Goal: Task Accomplishment & Management: Manage account settings

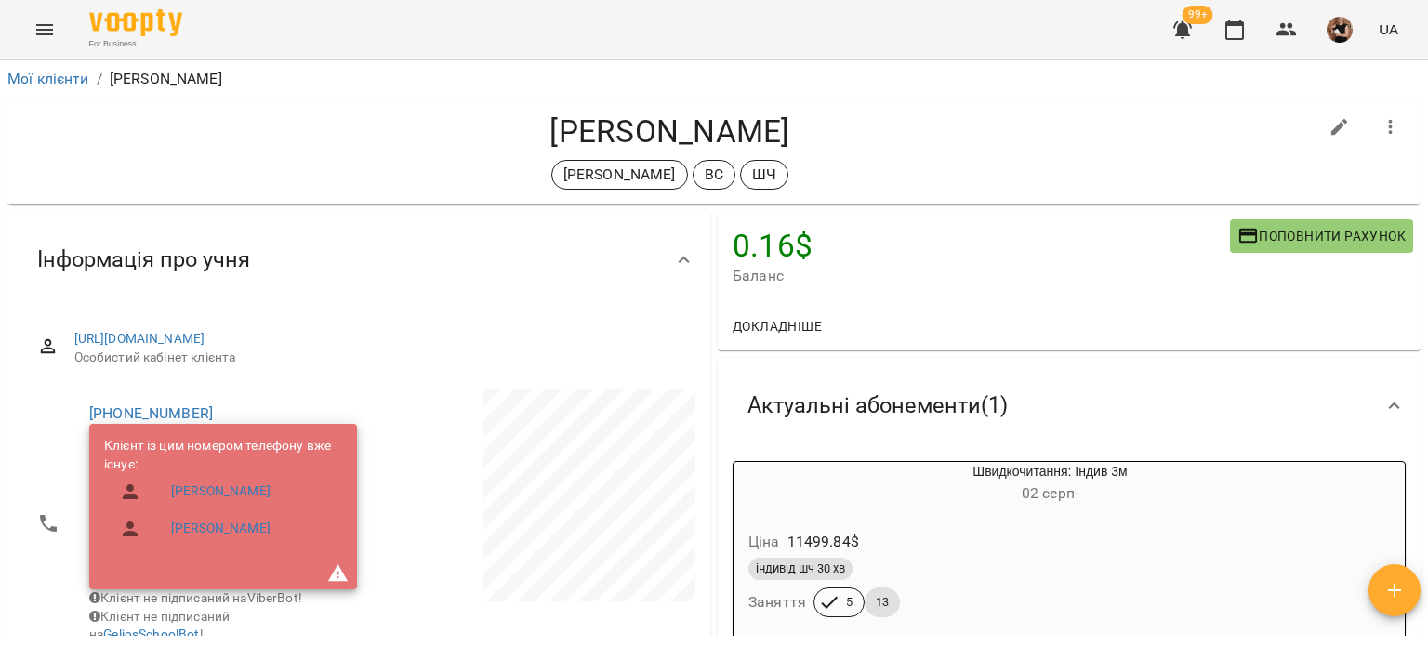
click at [52, 32] on icon "Menu" at bounding box center [44, 30] width 22 height 22
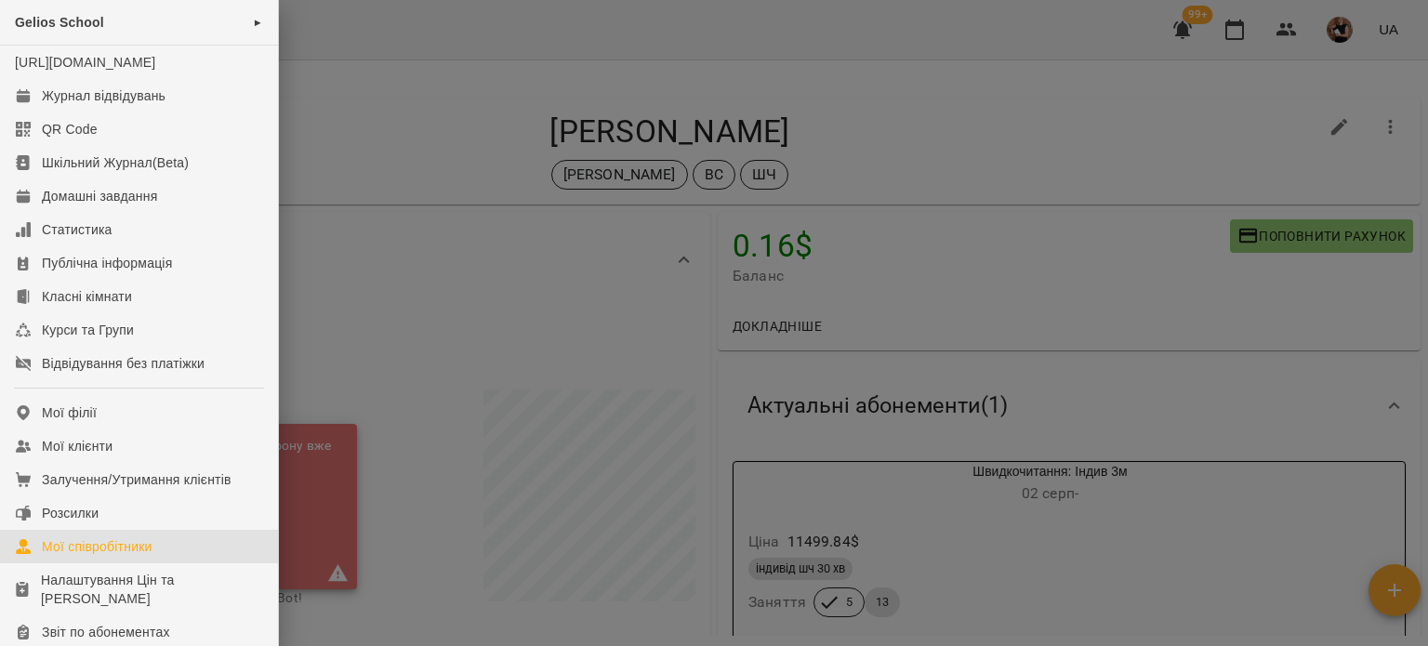
click at [74, 556] on div "Мої співробітники" at bounding box center [97, 546] width 111 height 19
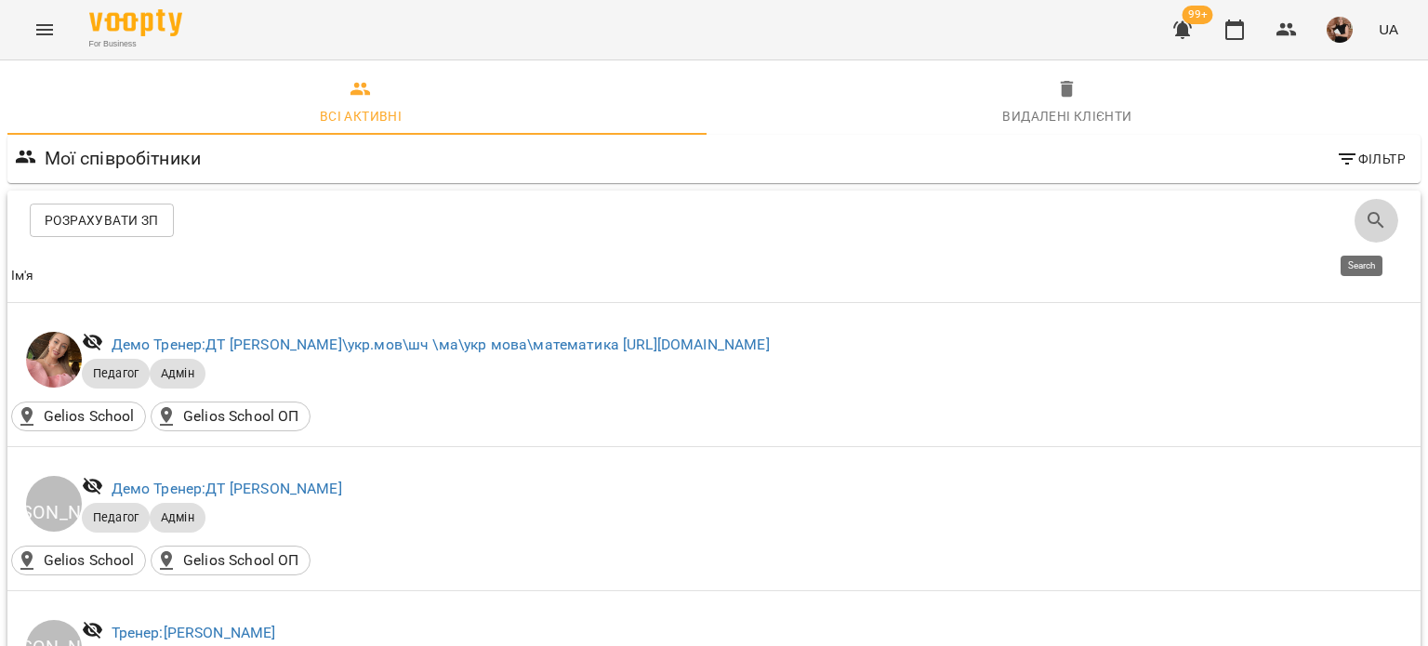
drag, startPoint x: 1363, startPoint y: 226, endPoint x: 807, endPoint y: 210, distance: 556.9
click at [1364, 224] on icon "Search" at bounding box center [1375, 220] width 22 height 22
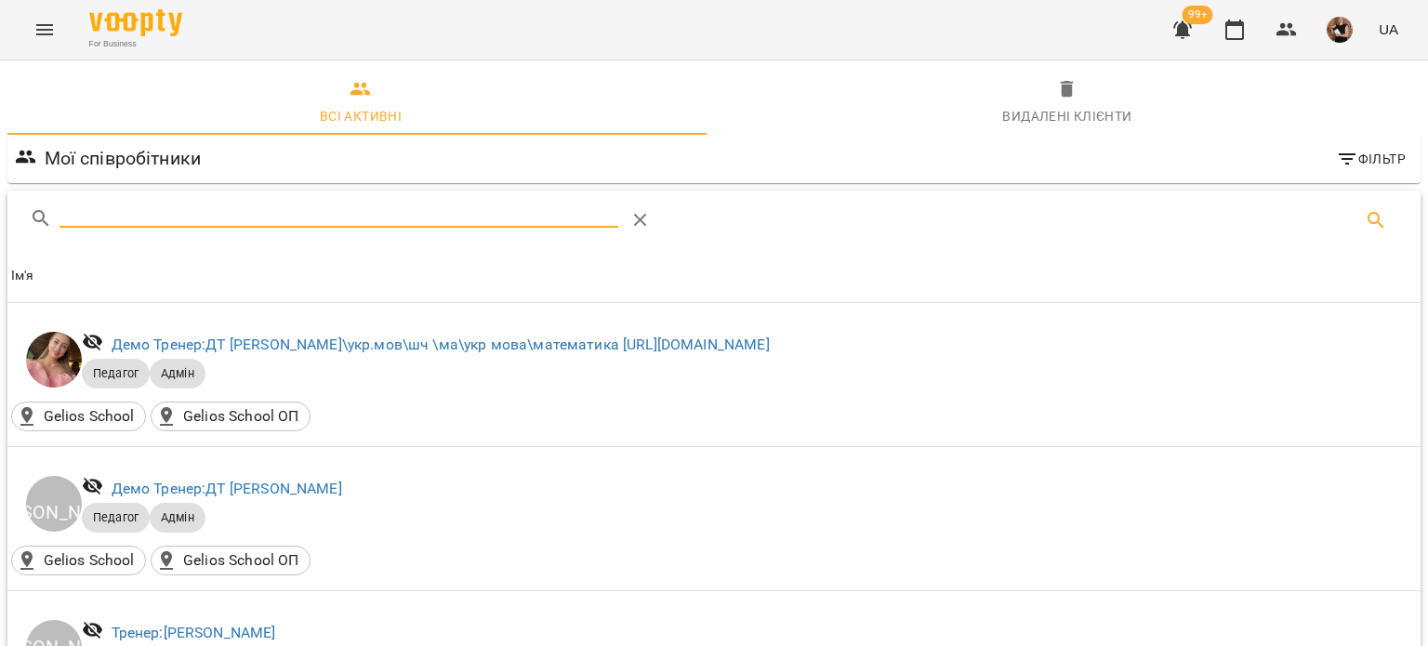
click at [275, 205] on input "Search" at bounding box center [338, 213] width 559 height 30
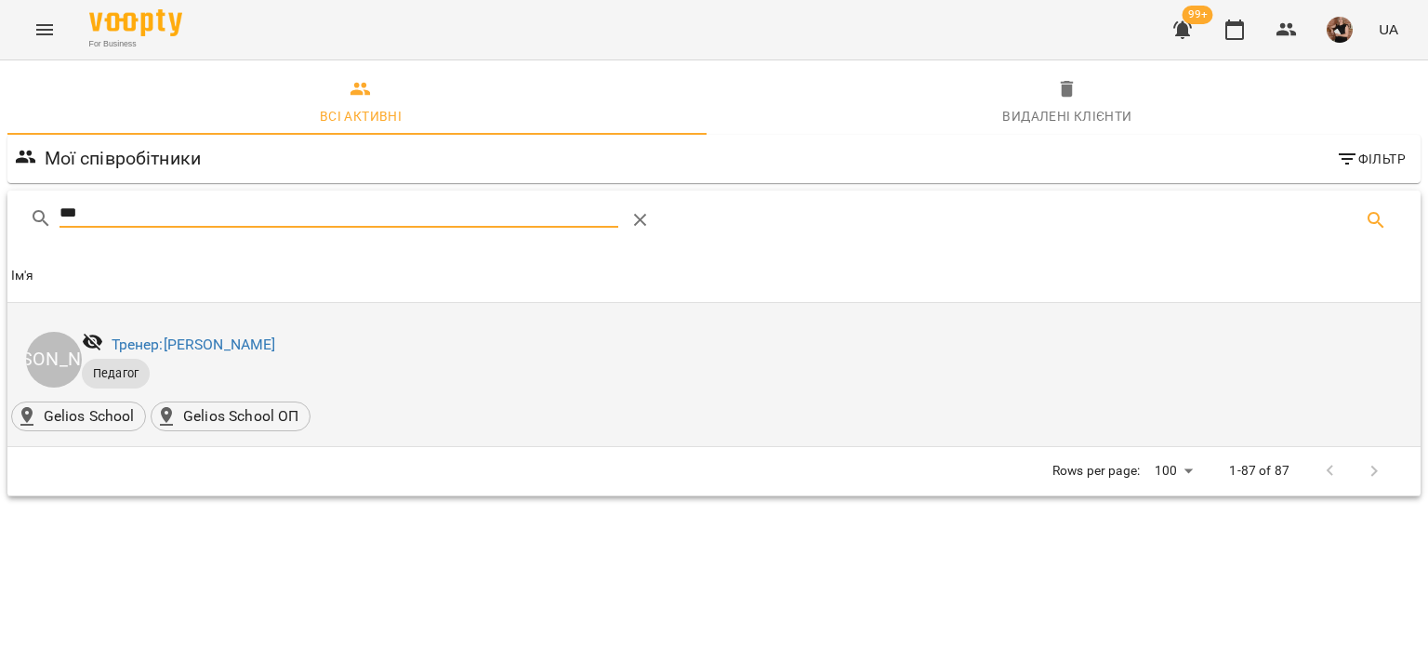
type input "***"
click at [233, 333] on div "Тренер: [PERSON_NAME]" at bounding box center [194, 345] width 172 height 30
click at [229, 340] on link "Тренер: [PERSON_NAME]" at bounding box center [194, 345] width 164 height 18
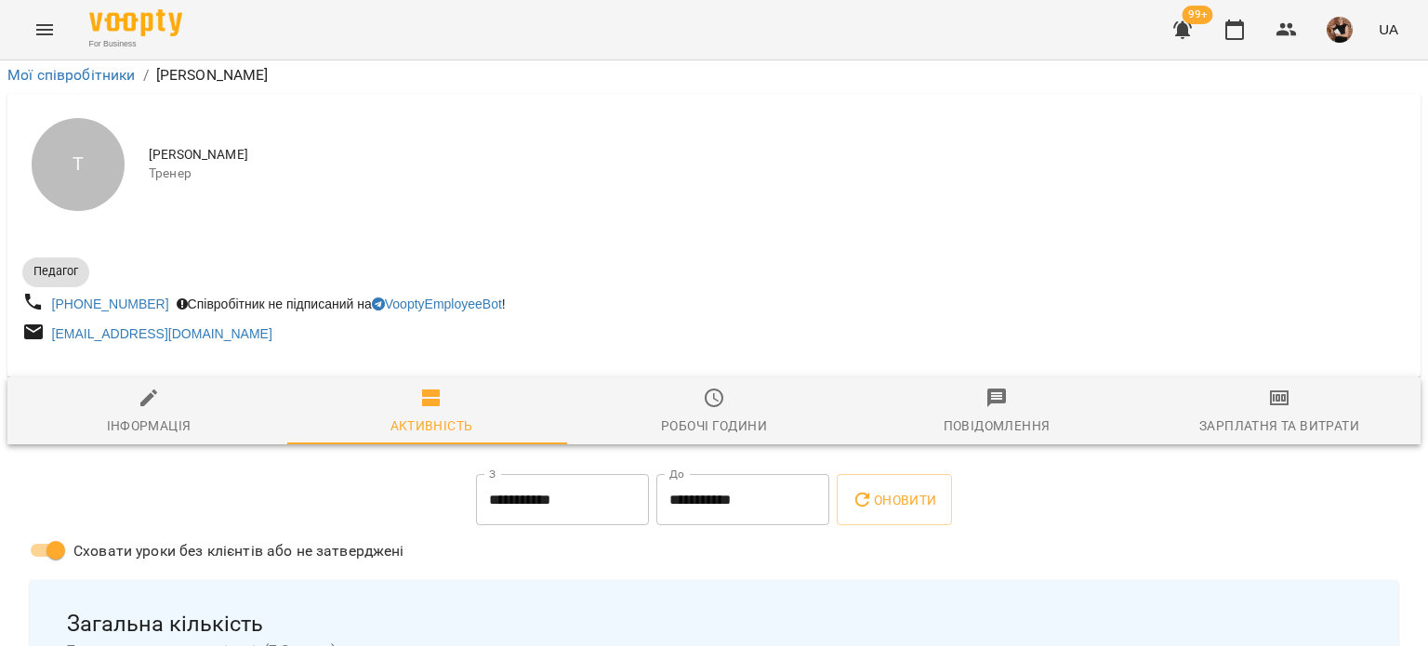
scroll to position [93, 0]
click at [125, 362] on div at bounding box center [713, 369] width 1413 height 15
click at [155, 414] on div "Інформація" at bounding box center [149, 425] width 85 height 22
select select "**"
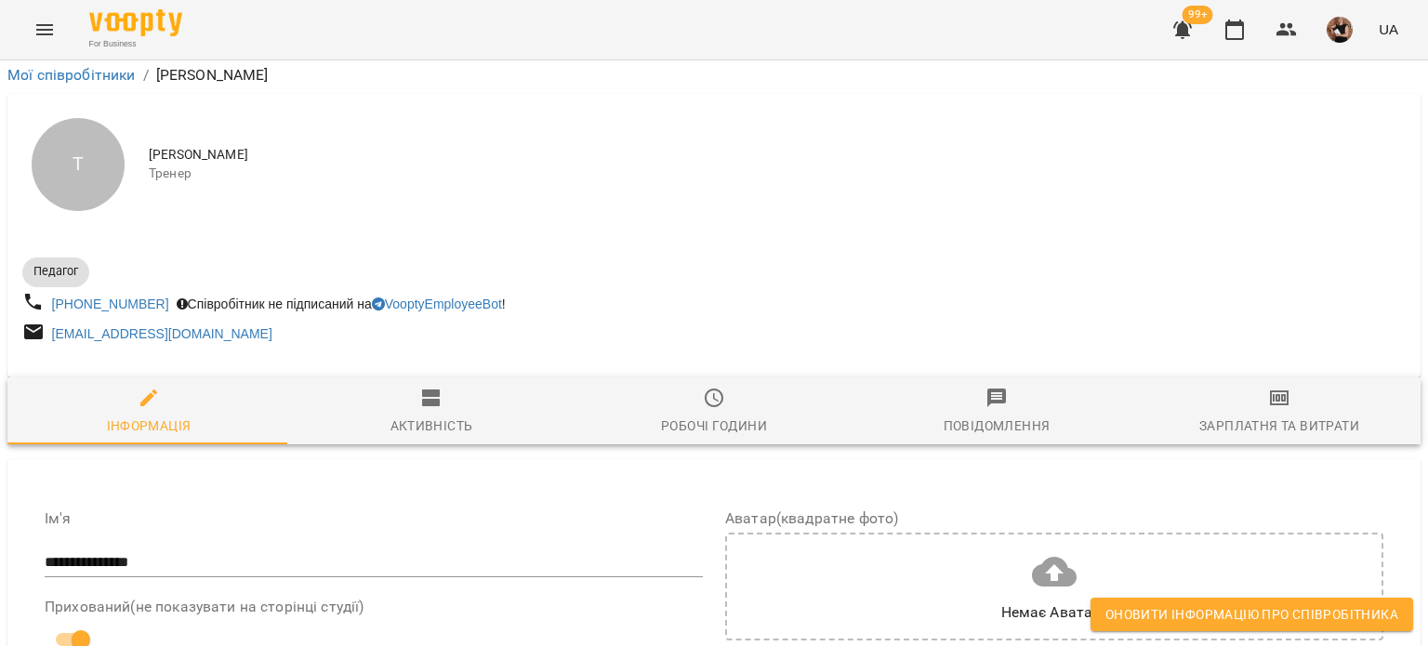
scroll to position [1435, 0]
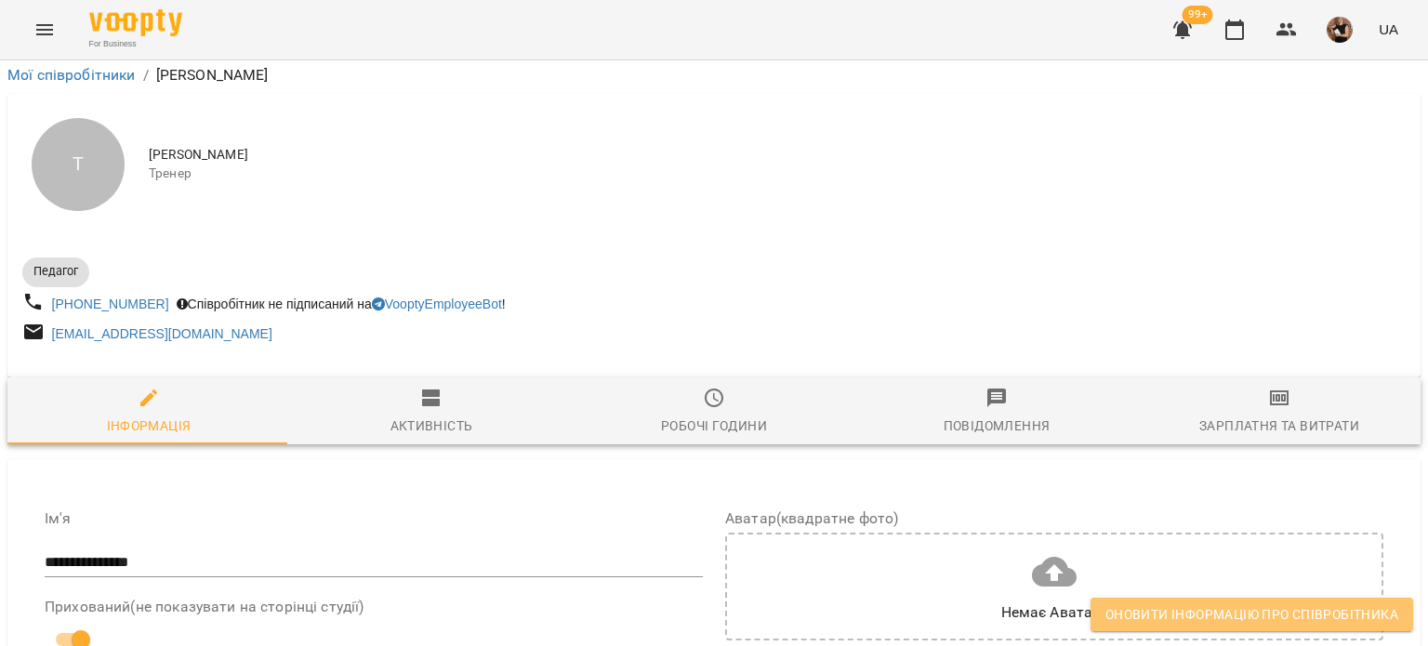
click at [1338, 618] on span "Оновити інформацію про співробітника" at bounding box center [1251, 614] width 293 height 22
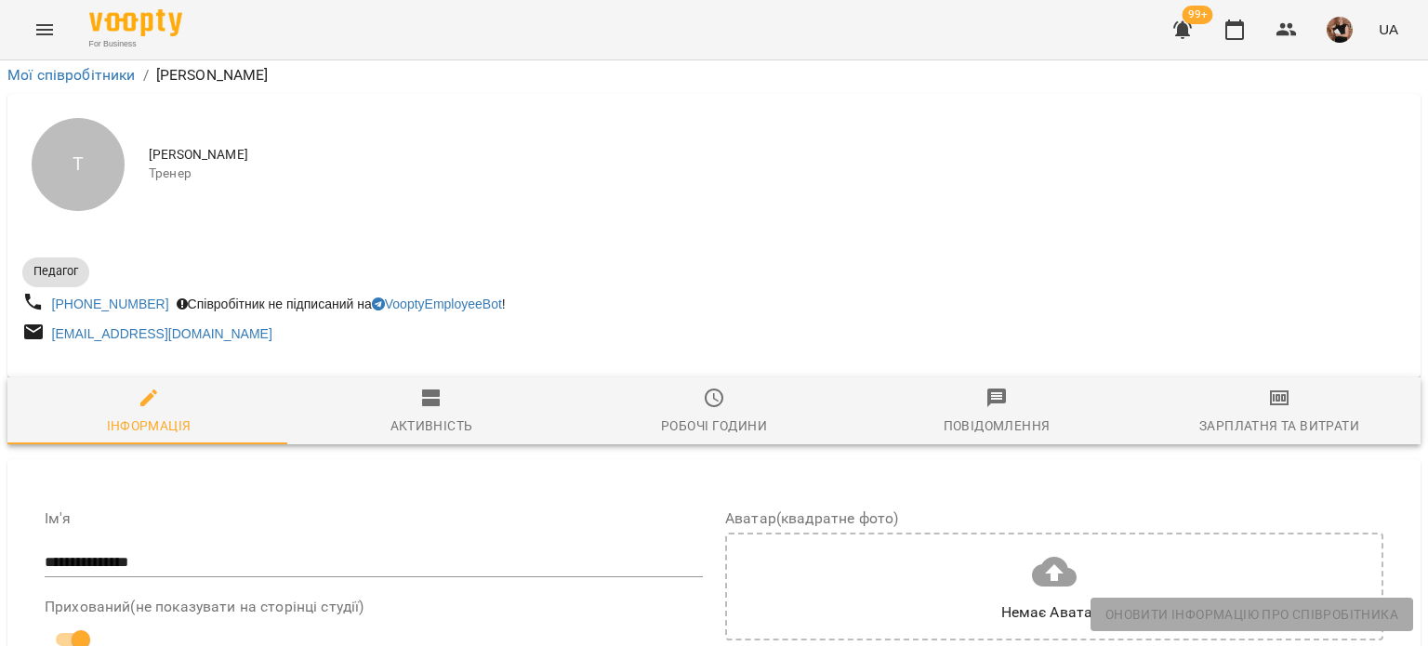
scroll to position [0, 0]
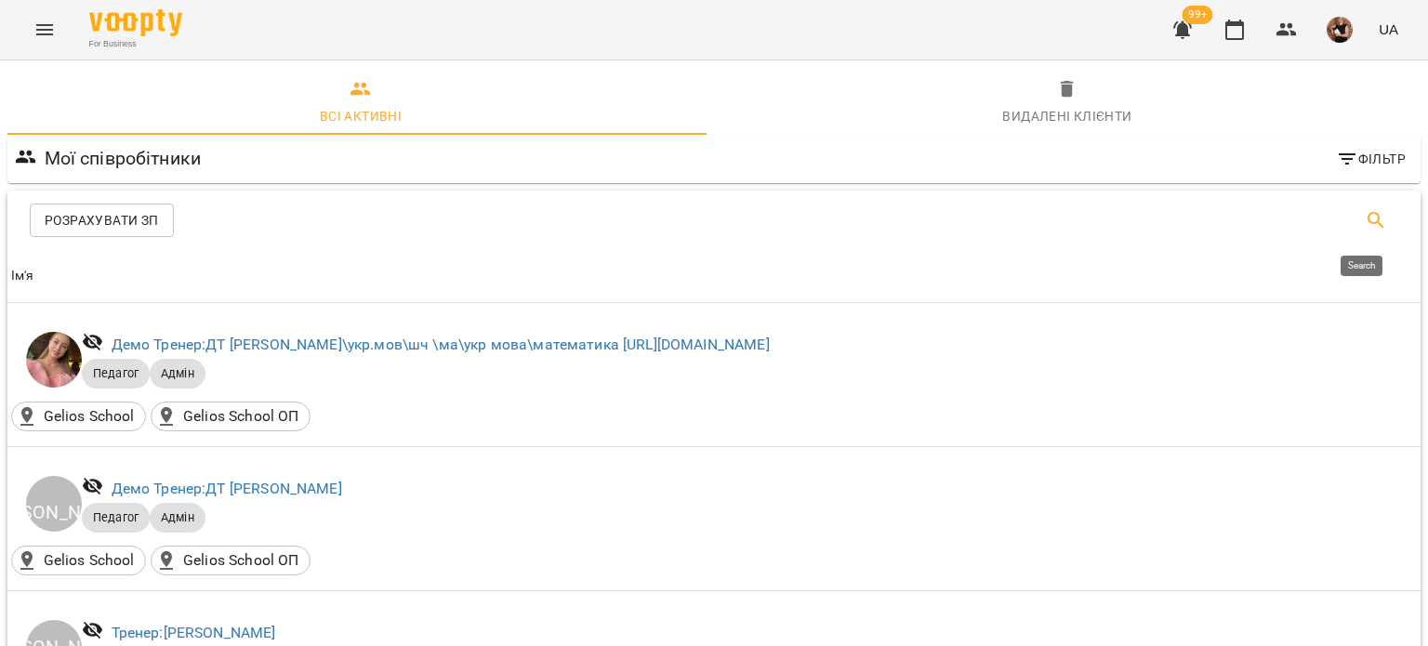
click at [1353, 222] on button "Search" at bounding box center [1375, 220] width 45 height 45
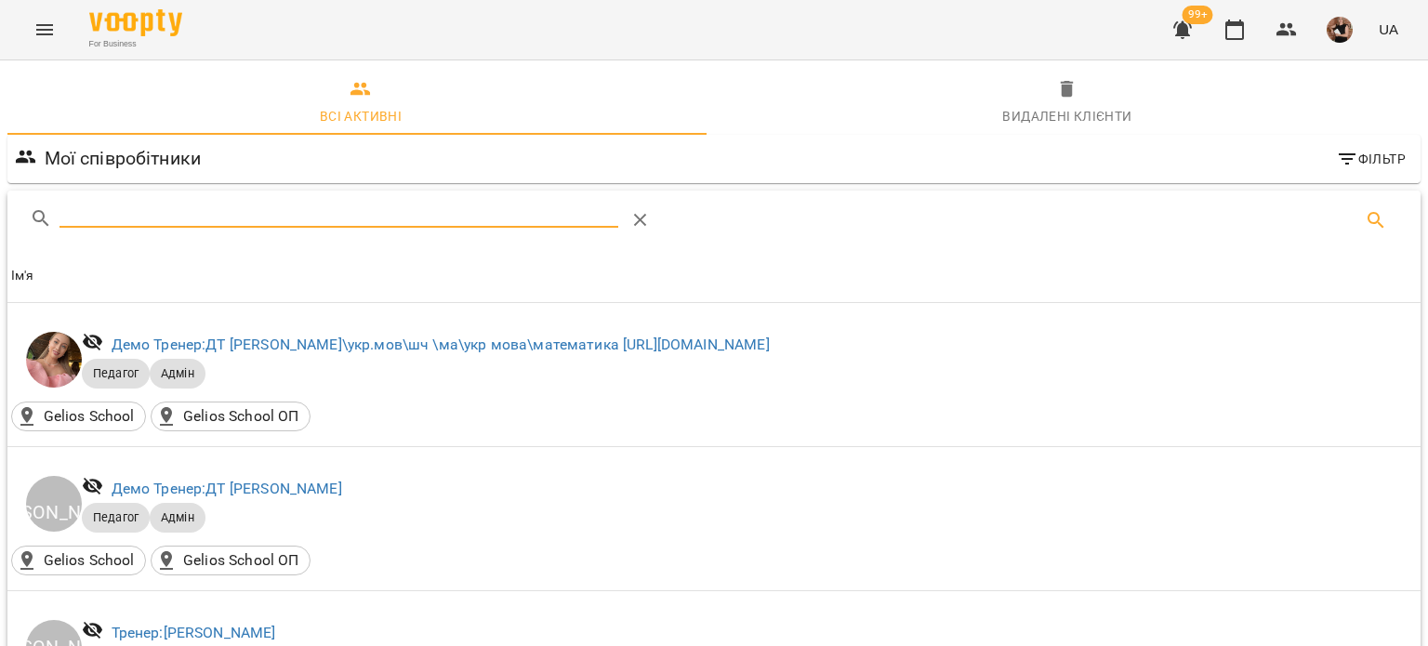
click at [276, 203] on input "Search" at bounding box center [338, 213] width 559 height 30
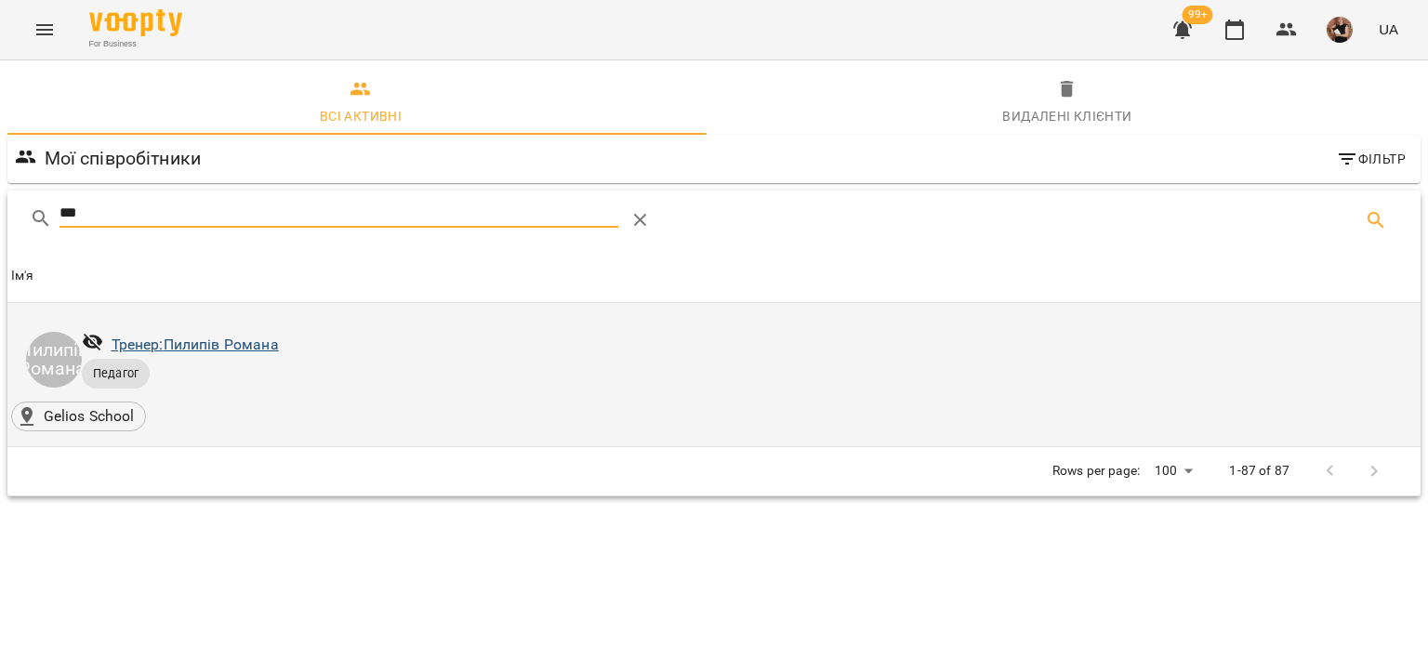
type input "***"
click at [212, 348] on link "Тренер: [PERSON_NAME]" at bounding box center [195, 345] width 167 height 18
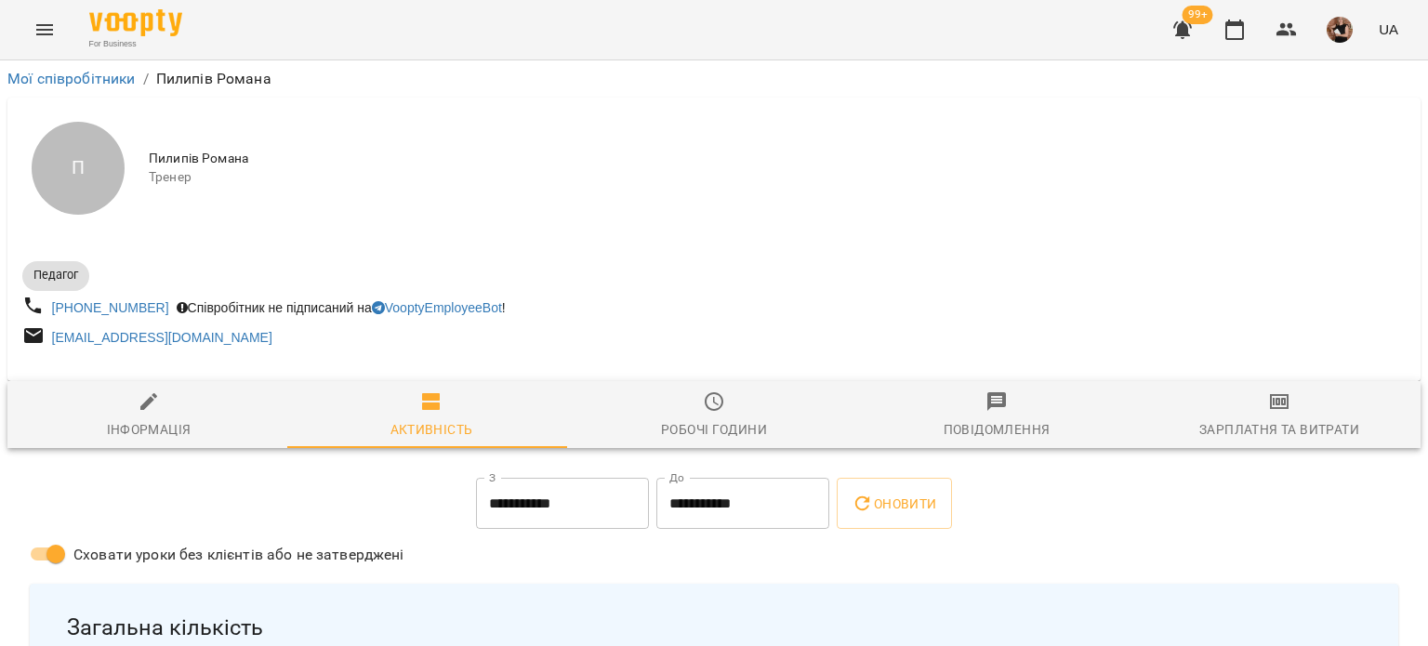
click at [156, 401] on icon "button" at bounding box center [149, 401] width 22 height 22
select select "**"
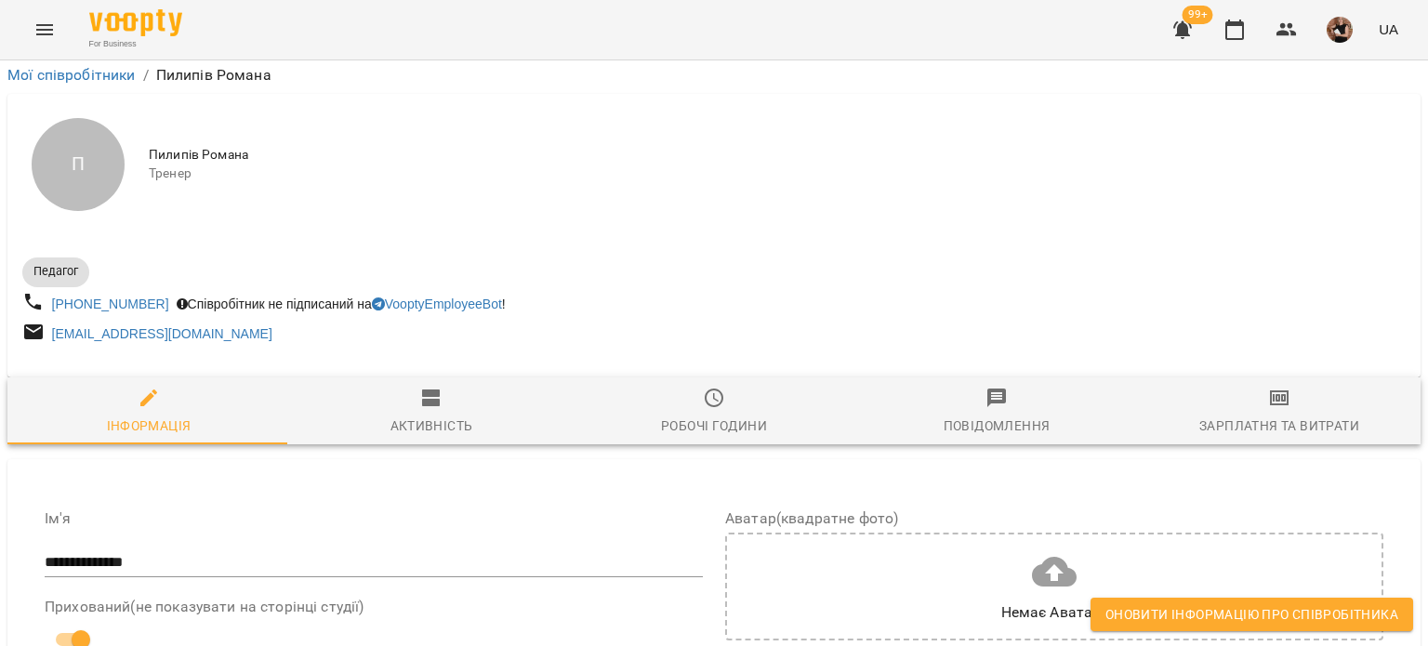
scroll to position [1208, 0]
click at [1230, 620] on span "Оновити інформацію про співробітника" at bounding box center [1251, 614] width 293 height 22
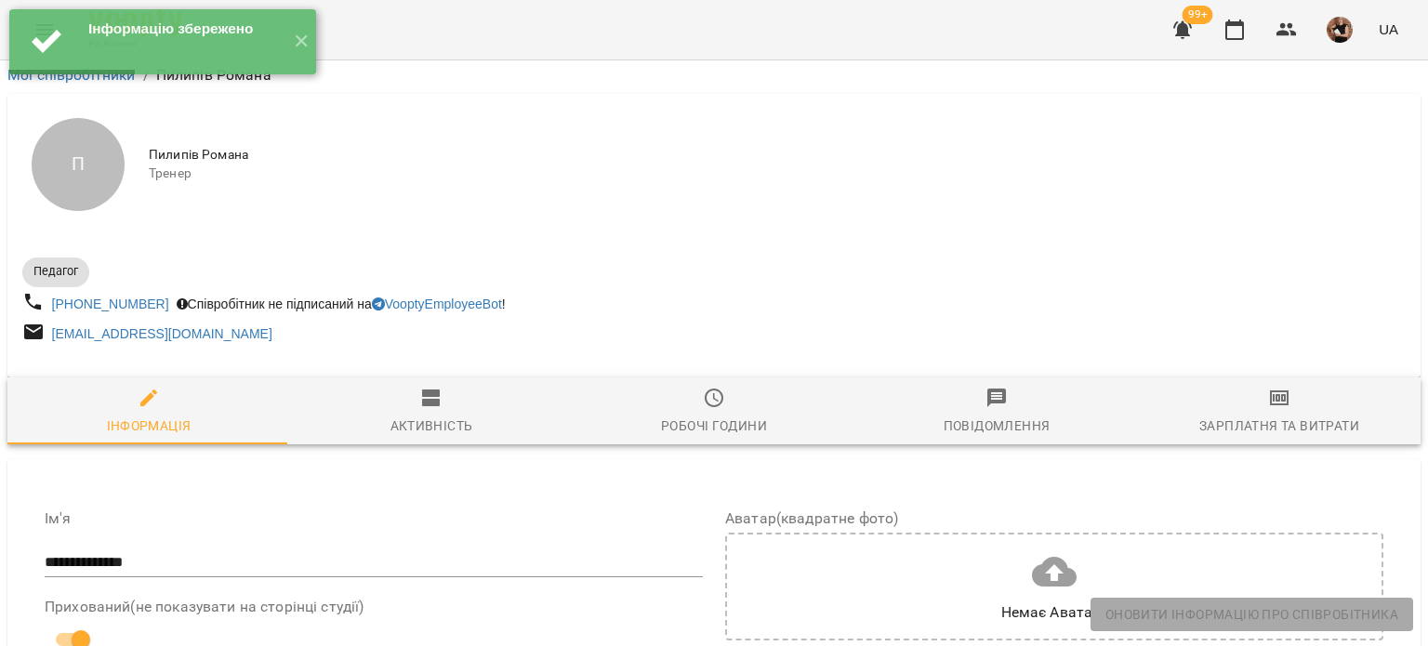
scroll to position [836, 0]
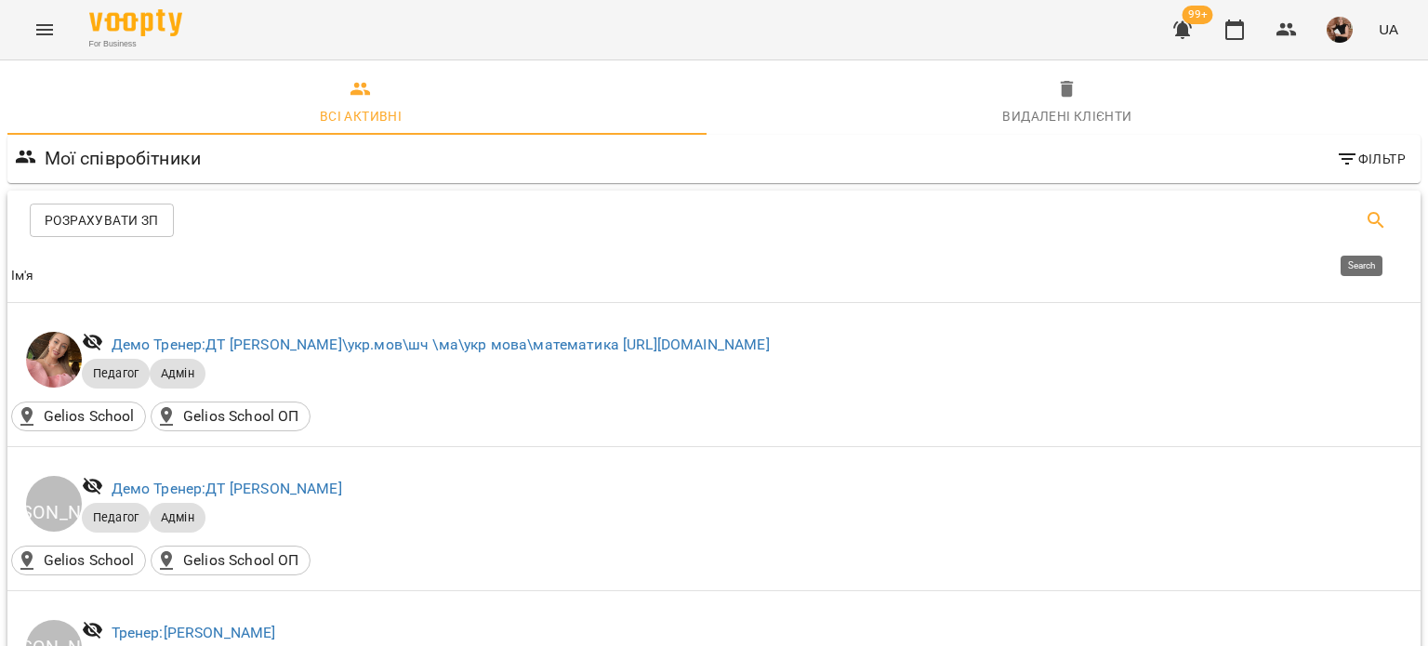
click at [1368, 221] on icon "Search" at bounding box center [1375, 220] width 22 height 22
click at [209, 192] on div "Table Toolbar" at bounding box center [713, 220] width 1413 height 59
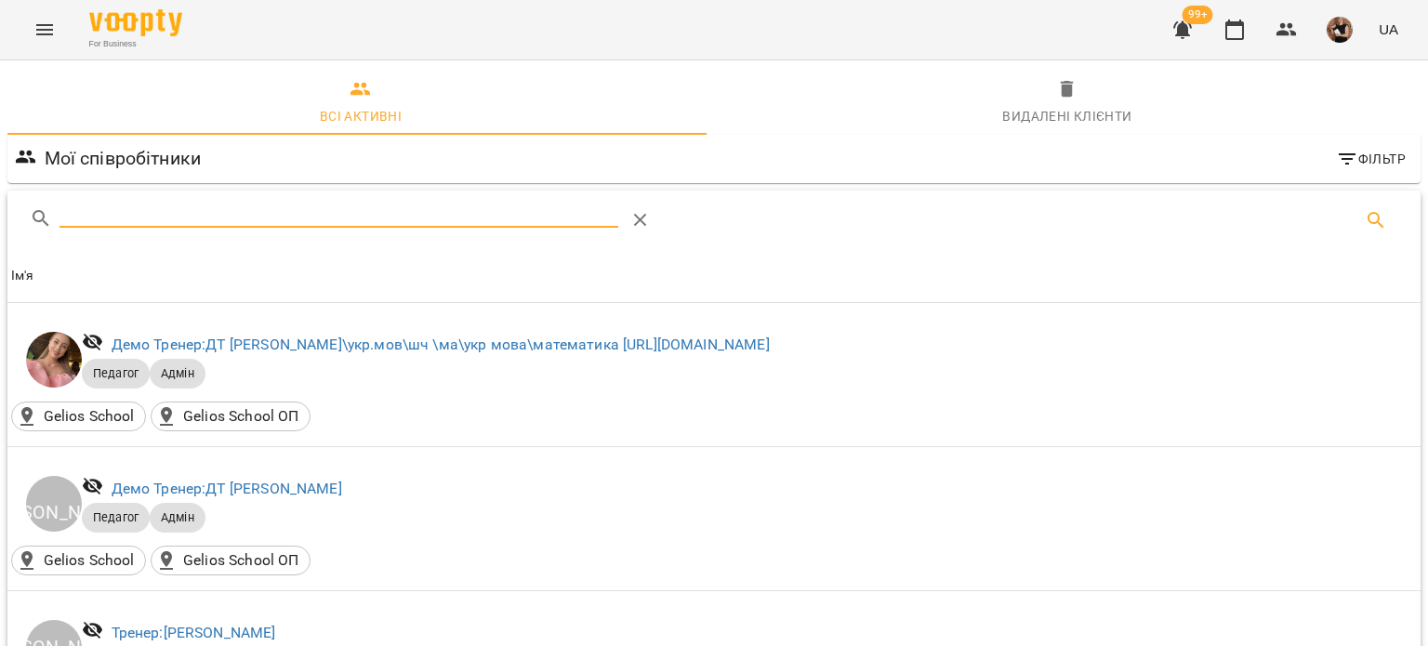
click at [202, 201] on input "Search" at bounding box center [338, 213] width 559 height 30
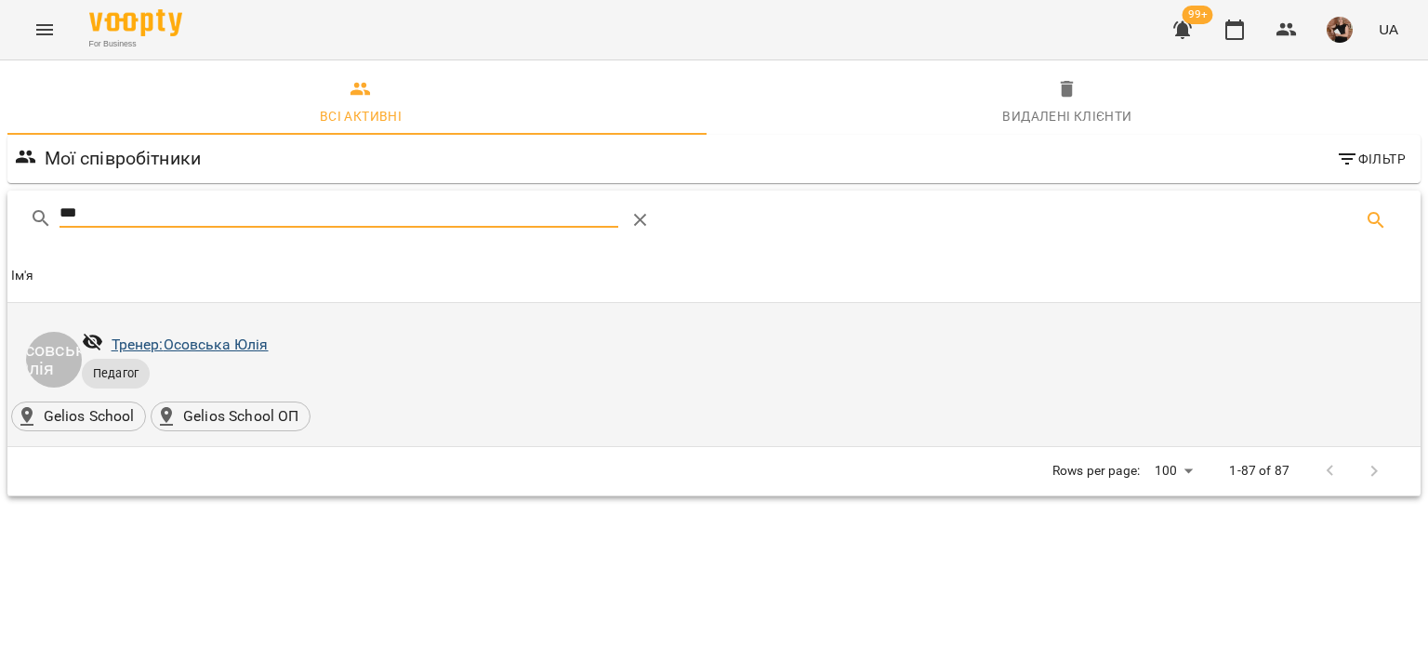
type input "***"
click at [201, 336] on link "Тренер: [PERSON_NAME]" at bounding box center [190, 345] width 157 height 18
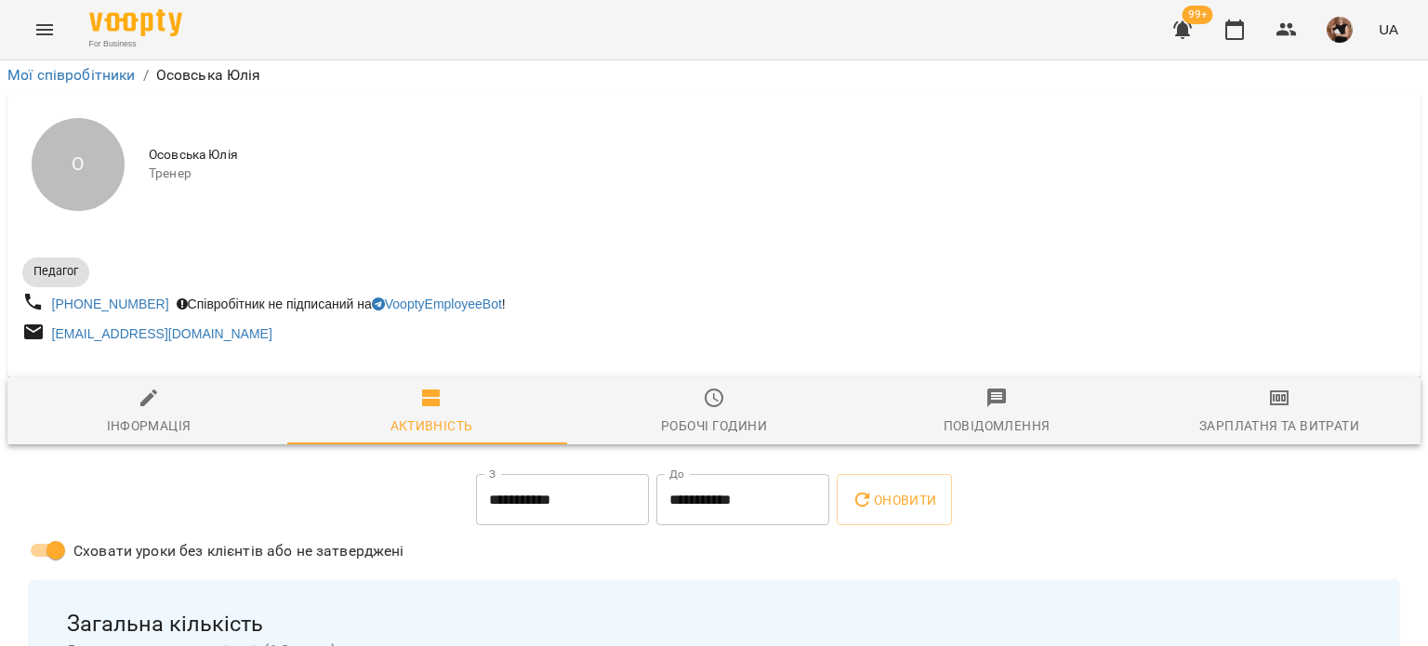
scroll to position [93, 0]
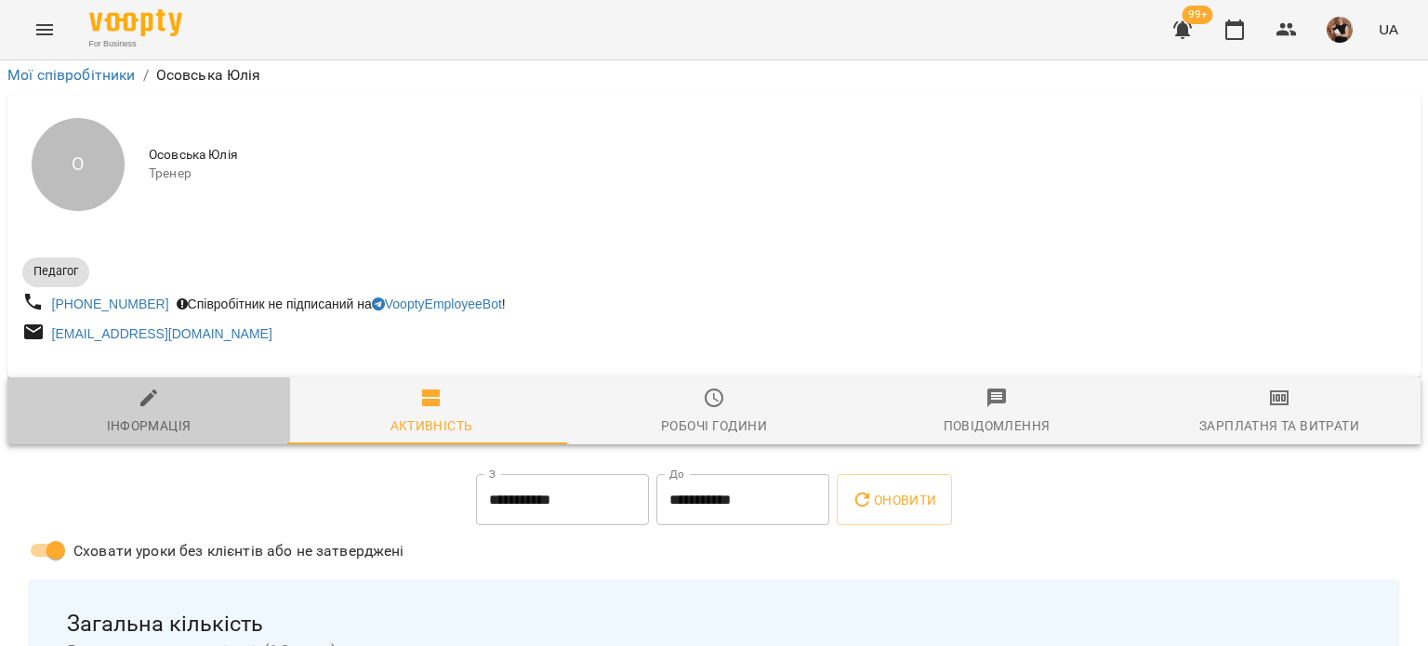
click at [138, 387] on icon "button" at bounding box center [149, 398] width 22 height 22
select select "**"
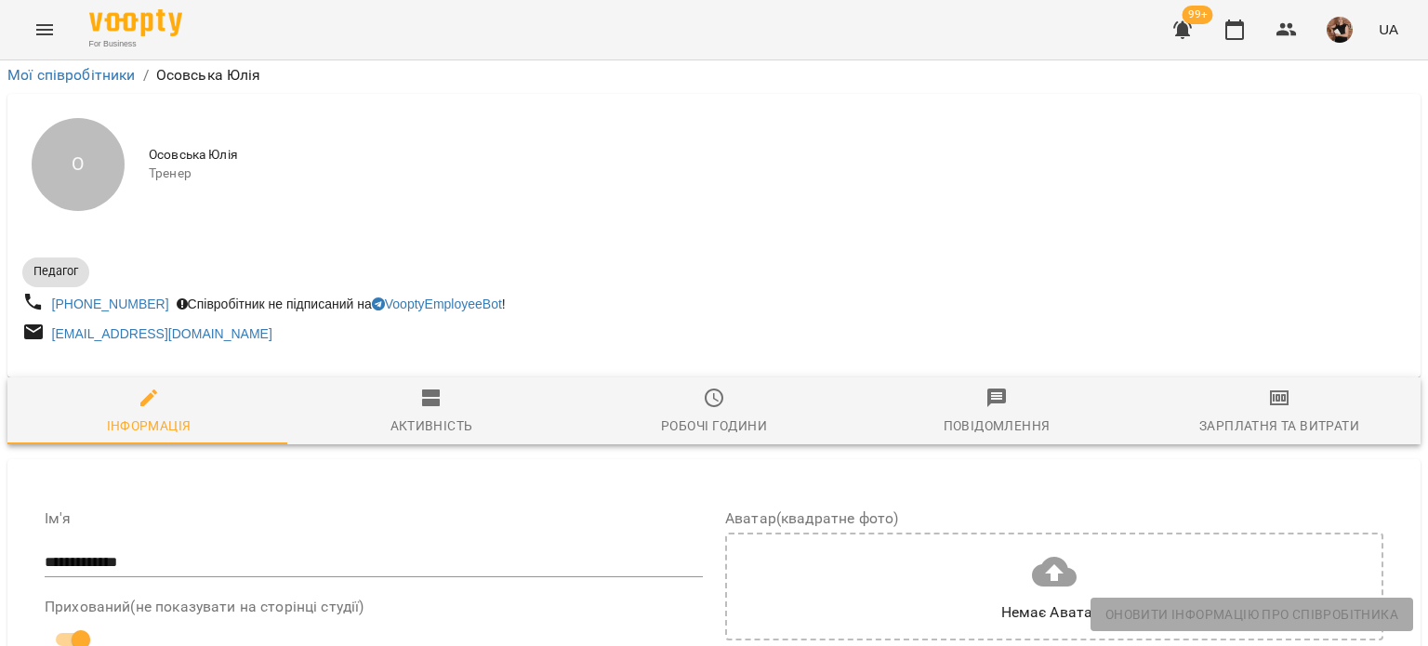
scroll to position [929, 0]
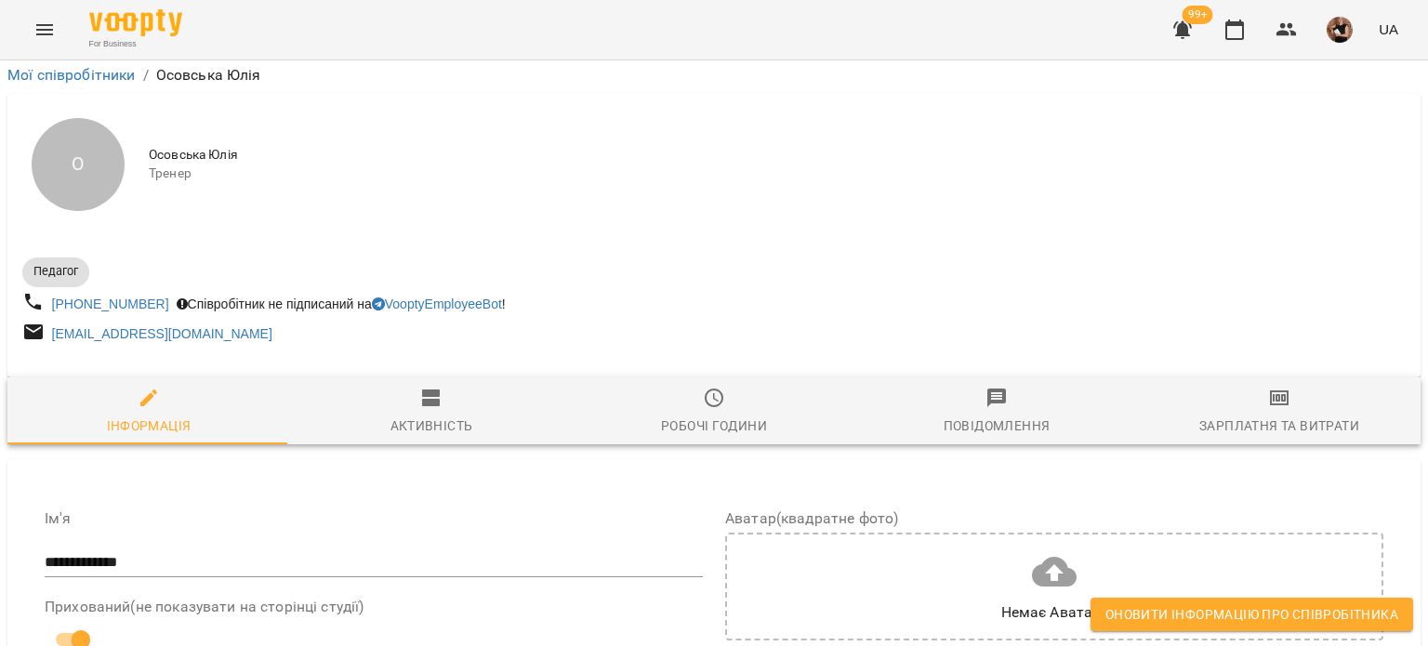
click at [1303, 623] on span "Оновити інформацію про співробітника" at bounding box center [1251, 614] width 293 height 22
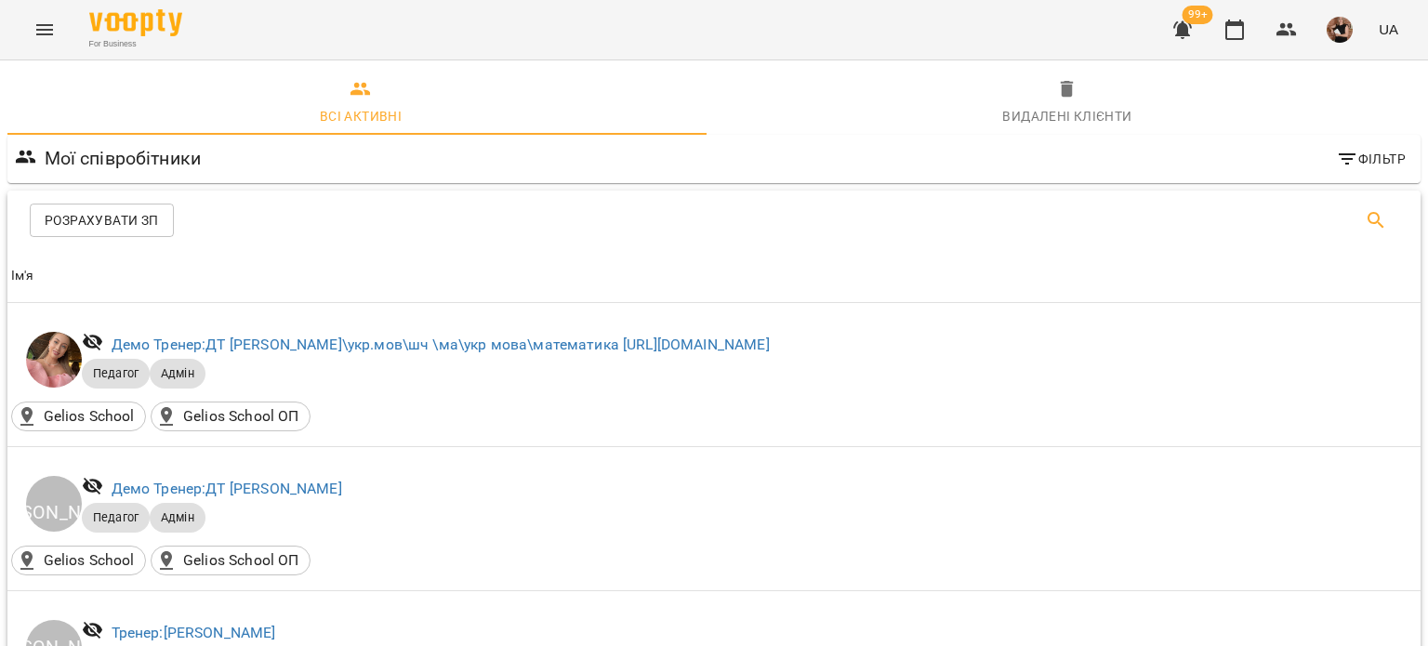
click at [1364, 218] on icon "Search" at bounding box center [1375, 220] width 22 height 22
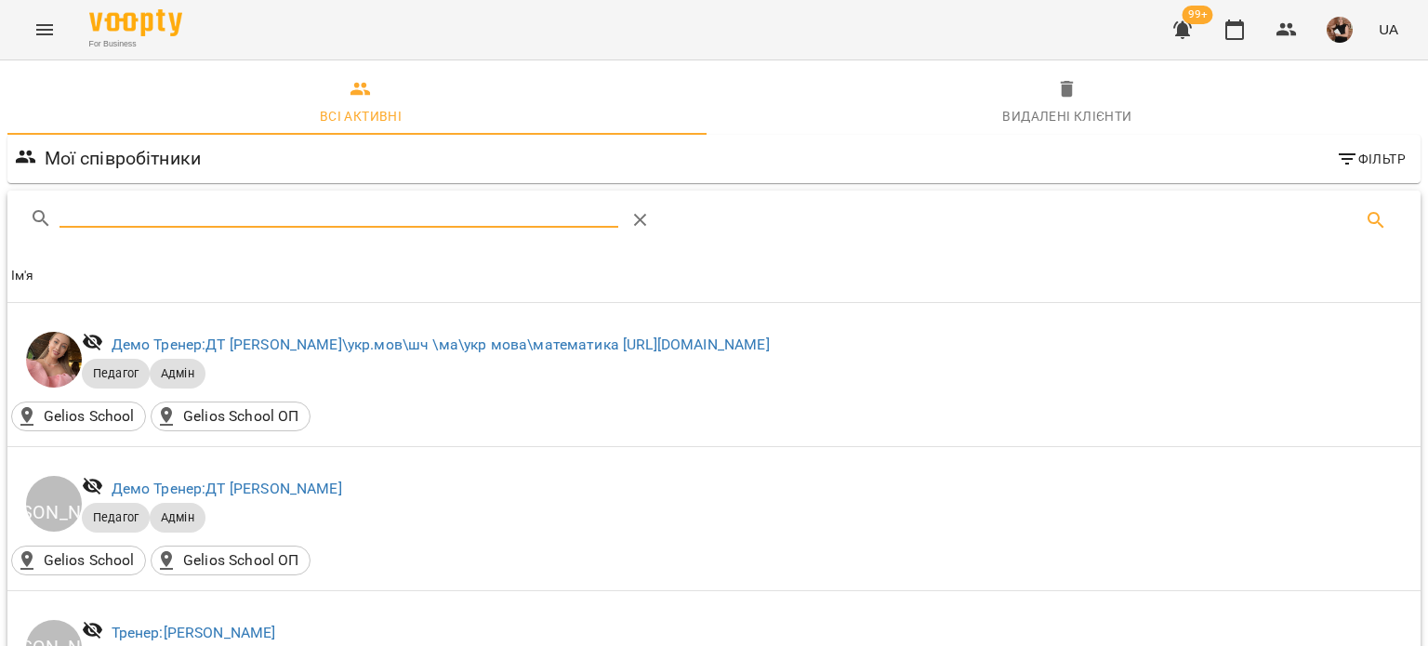
click at [429, 207] on input "Search" at bounding box center [338, 213] width 559 height 30
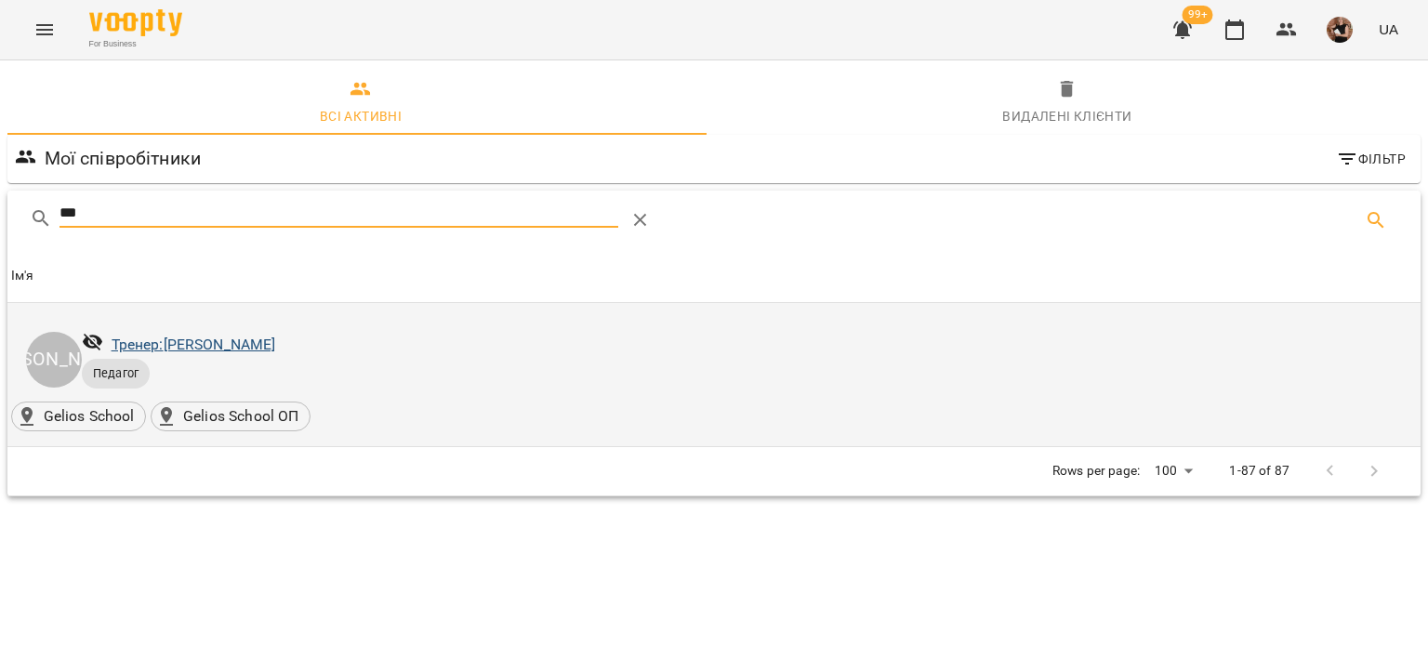
type input "***"
click at [227, 345] on link "Тренер: [PERSON_NAME]" at bounding box center [194, 345] width 164 height 18
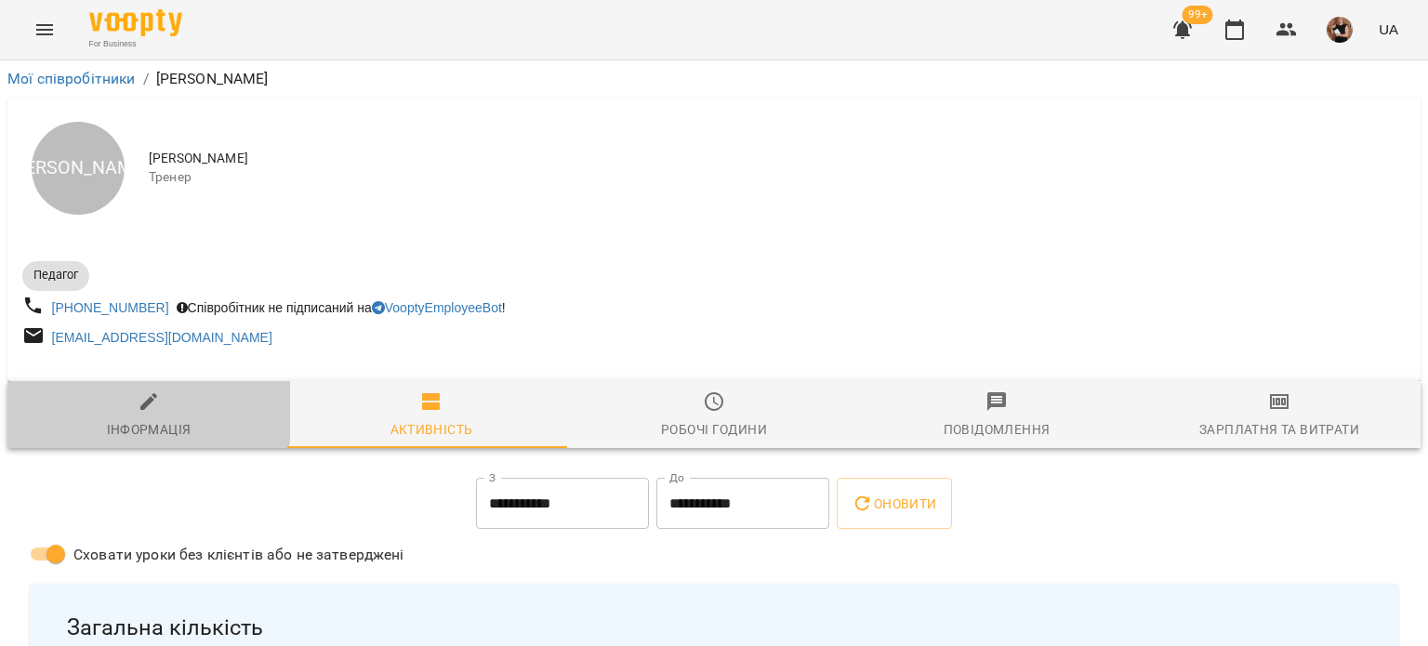
click at [121, 413] on span "Інформація" at bounding box center [149, 415] width 260 height 50
select select "**"
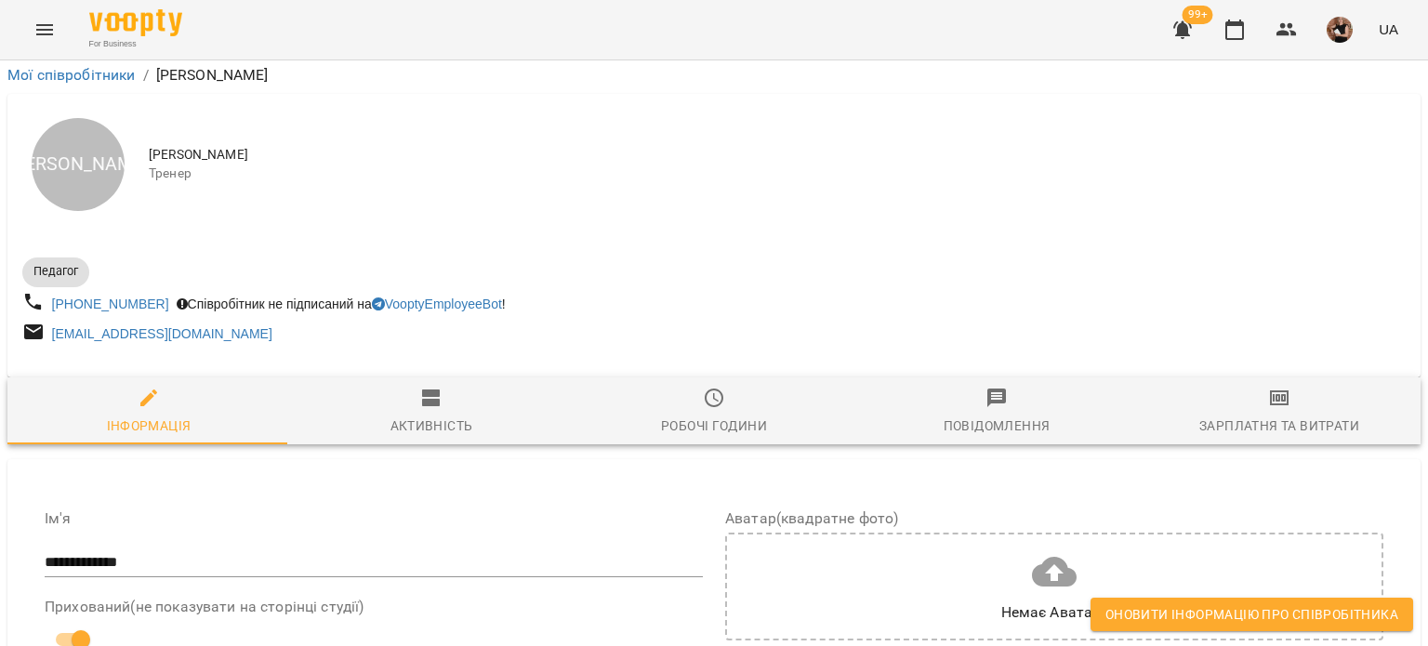
scroll to position [1301, 0]
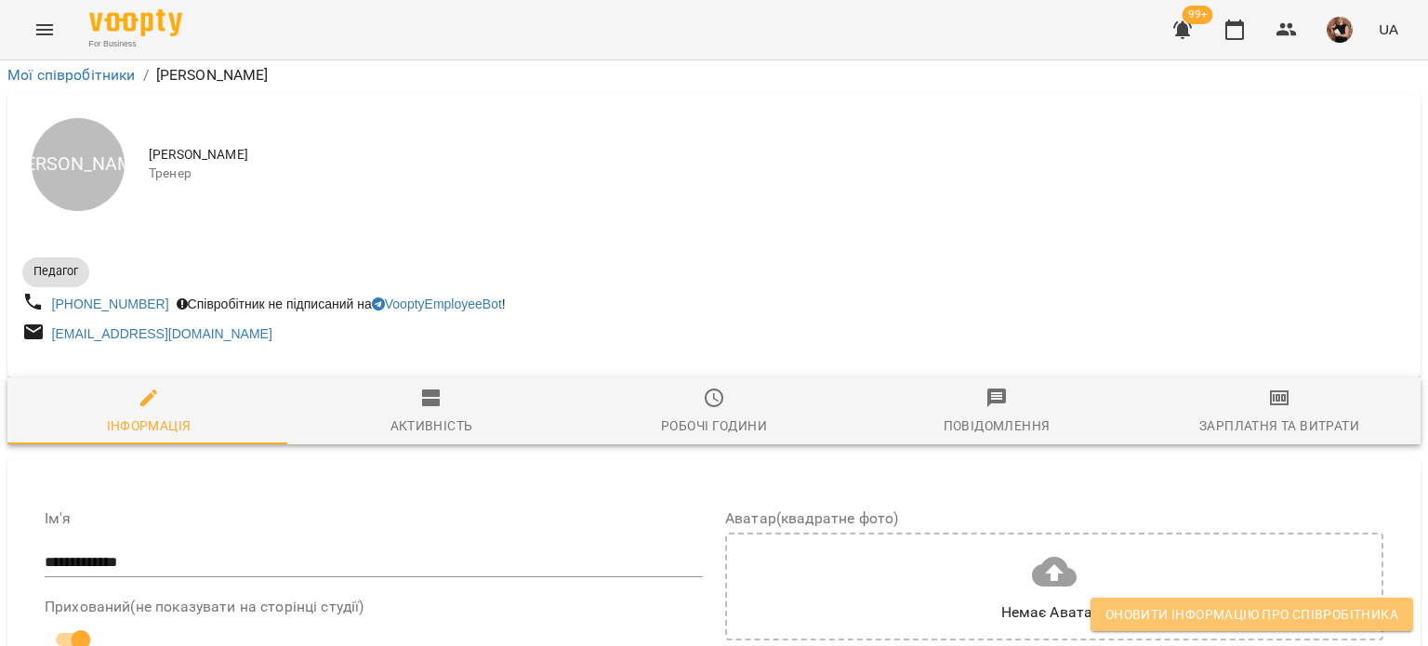
click at [1257, 601] on button "Оновити інформацію про співробітника" at bounding box center [1251, 614] width 322 height 33
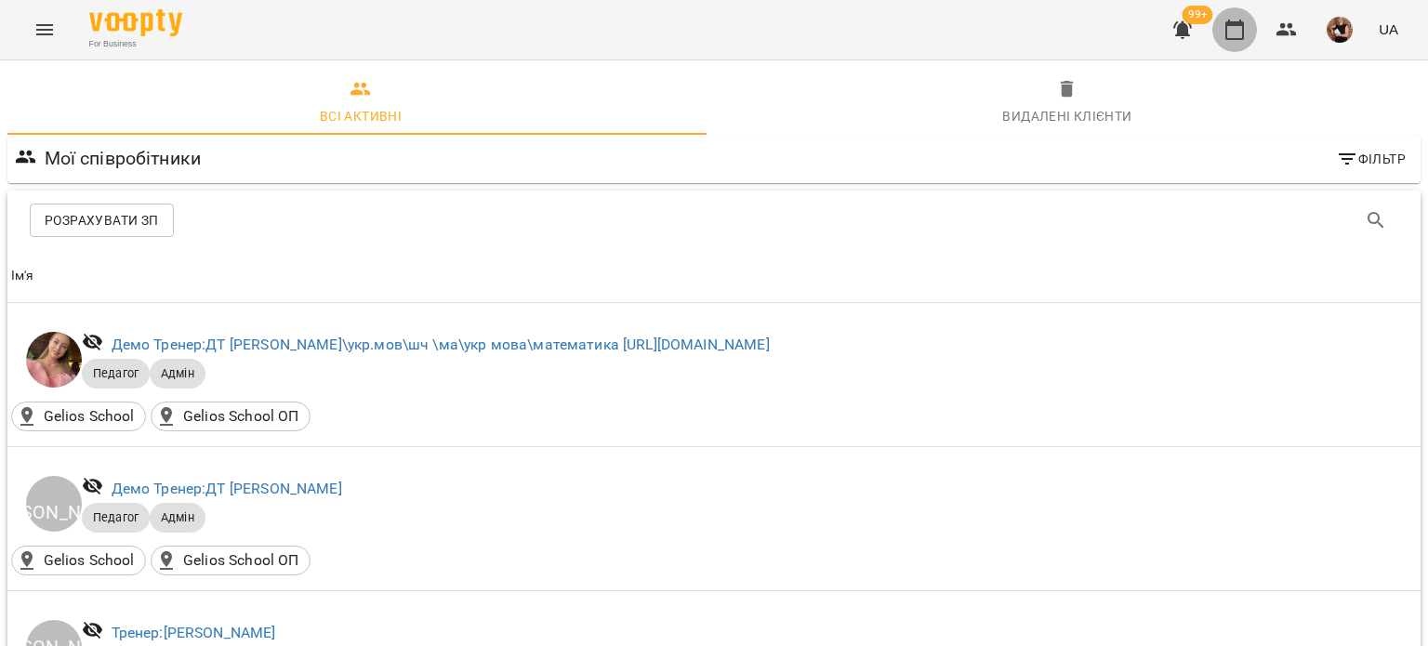
click at [1234, 29] on icon "button" at bounding box center [1234, 30] width 22 height 22
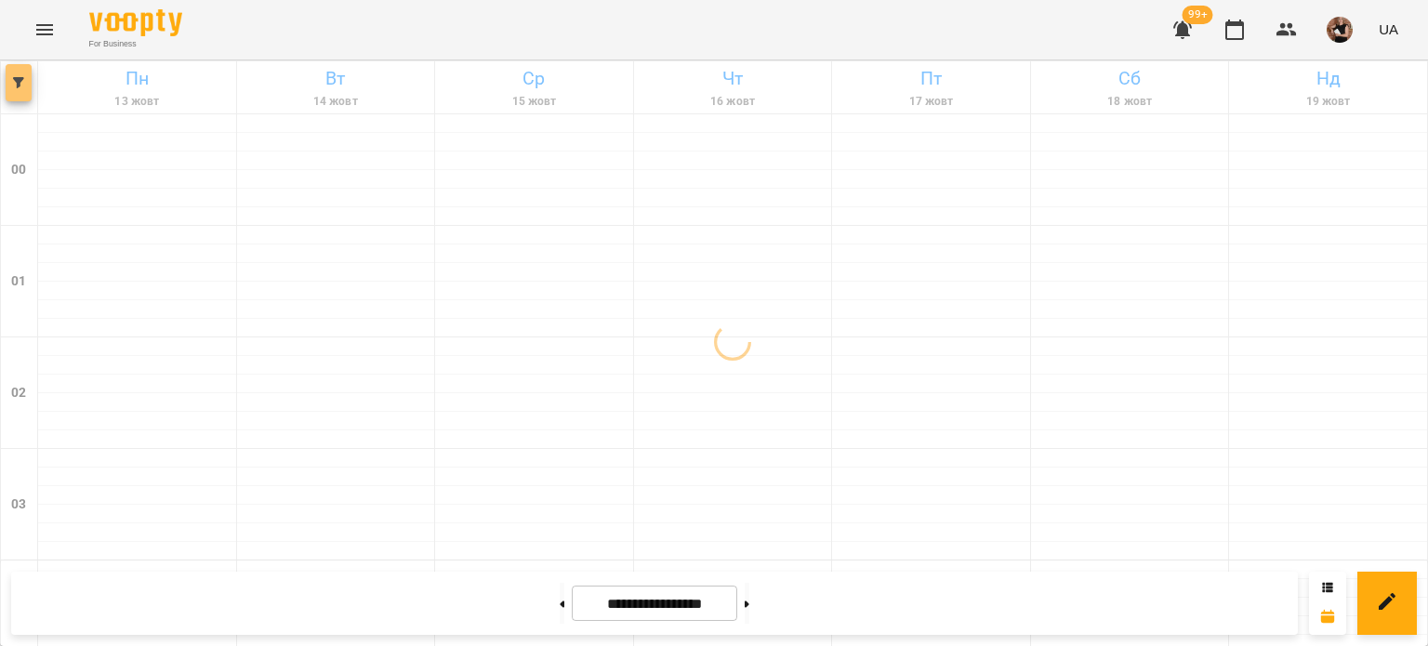
click at [11, 79] on span "button" at bounding box center [19, 82] width 26 height 11
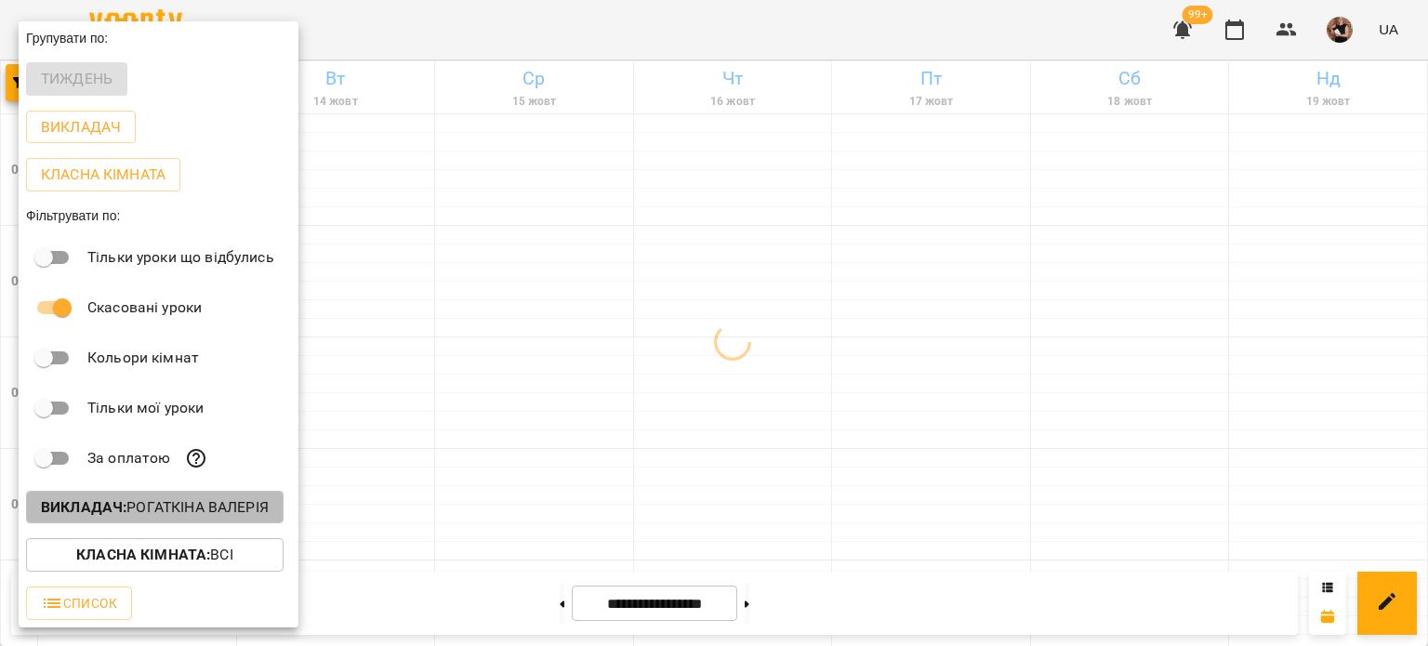
click at [123, 516] on b "Викладач :" at bounding box center [84, 507] width 86 height 18
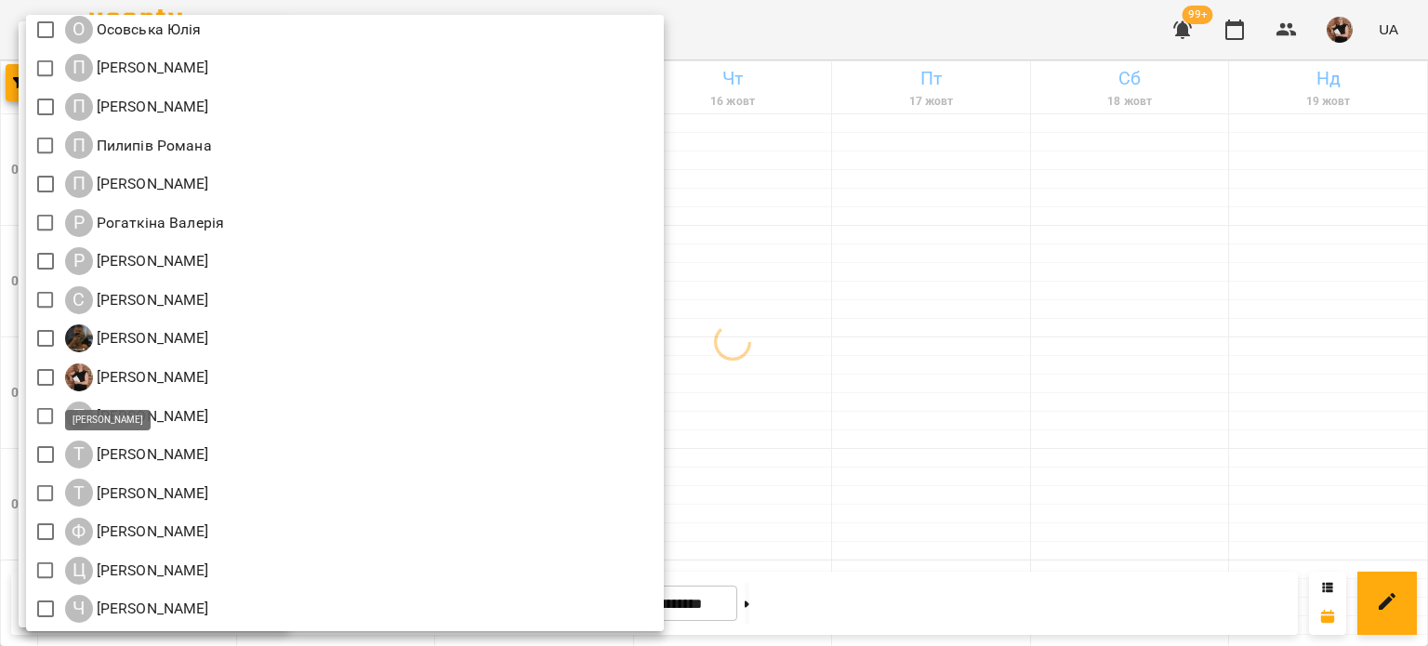
scroll to position [2207, 0]
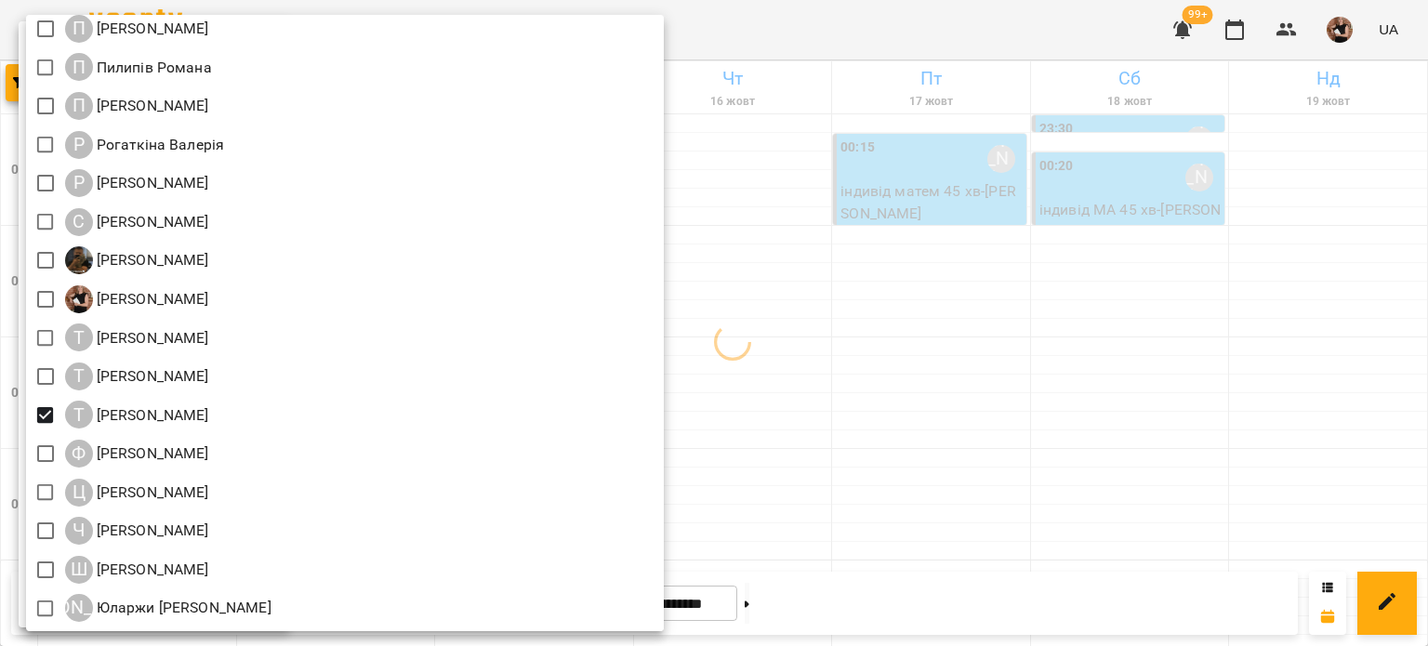
click at [1032, 454] on div at bounding box center [714, 323] width 1428 height 646
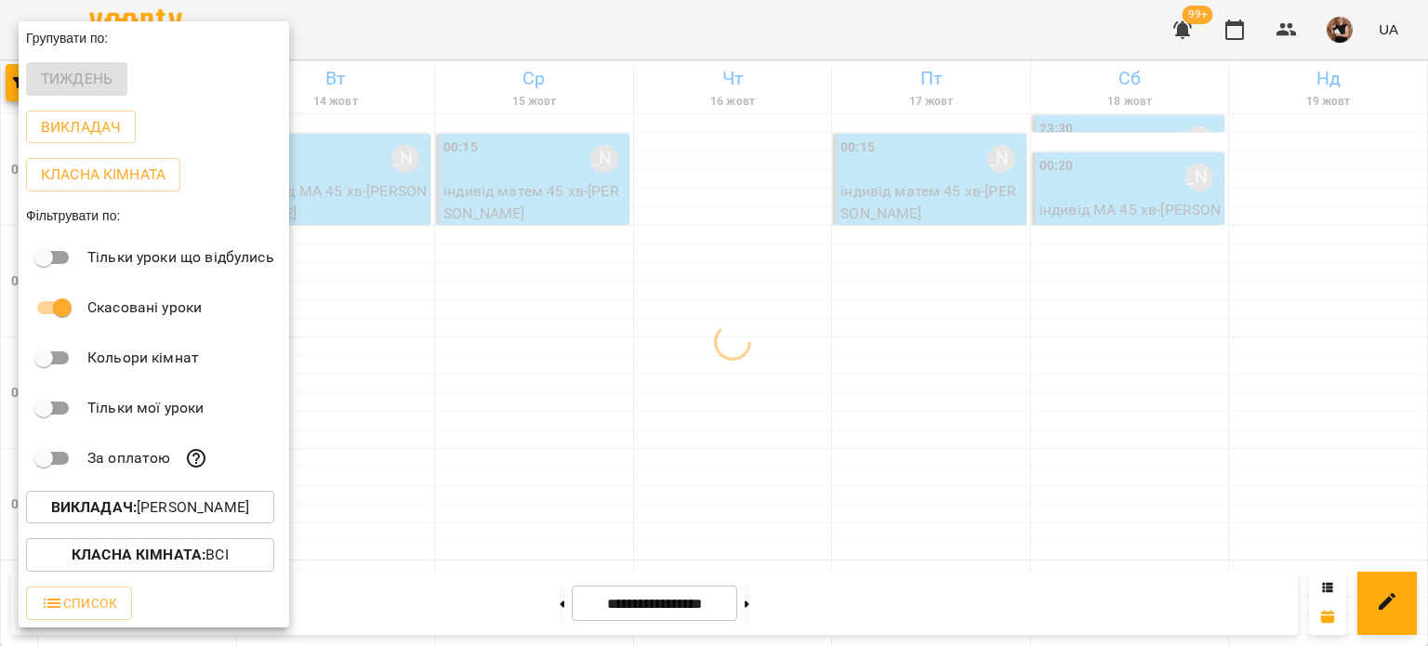
click at [1032, 454] on div at bounding box center [714, 323] width 1428 height 646
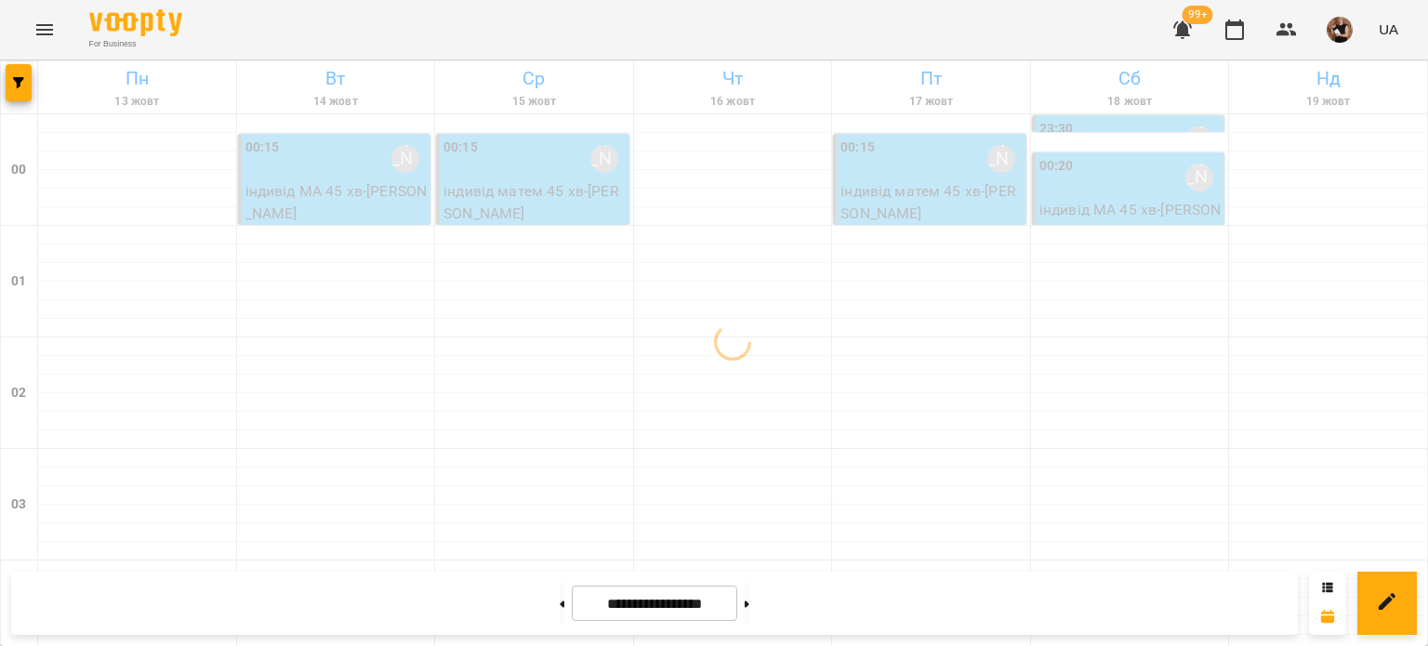
click at [1032, 454] on div "Групувати по: Тиждень Викладач Класна кімната Фільтрувати по: Тільки уроки що в…" at bounding box center [714, 323] width 1428 height 646
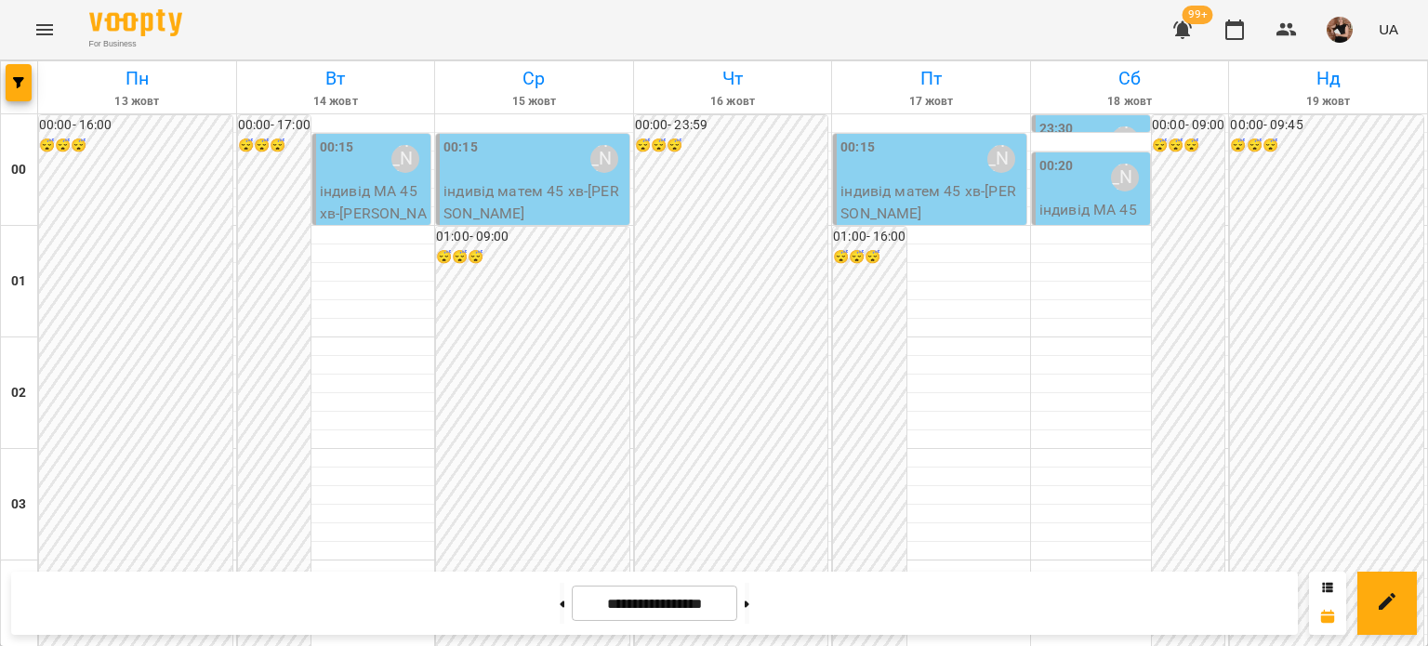
scroll to position [2228, 0]
click at [9, 85] on span "button" at bounding box center [19, 82] width 26 height 11
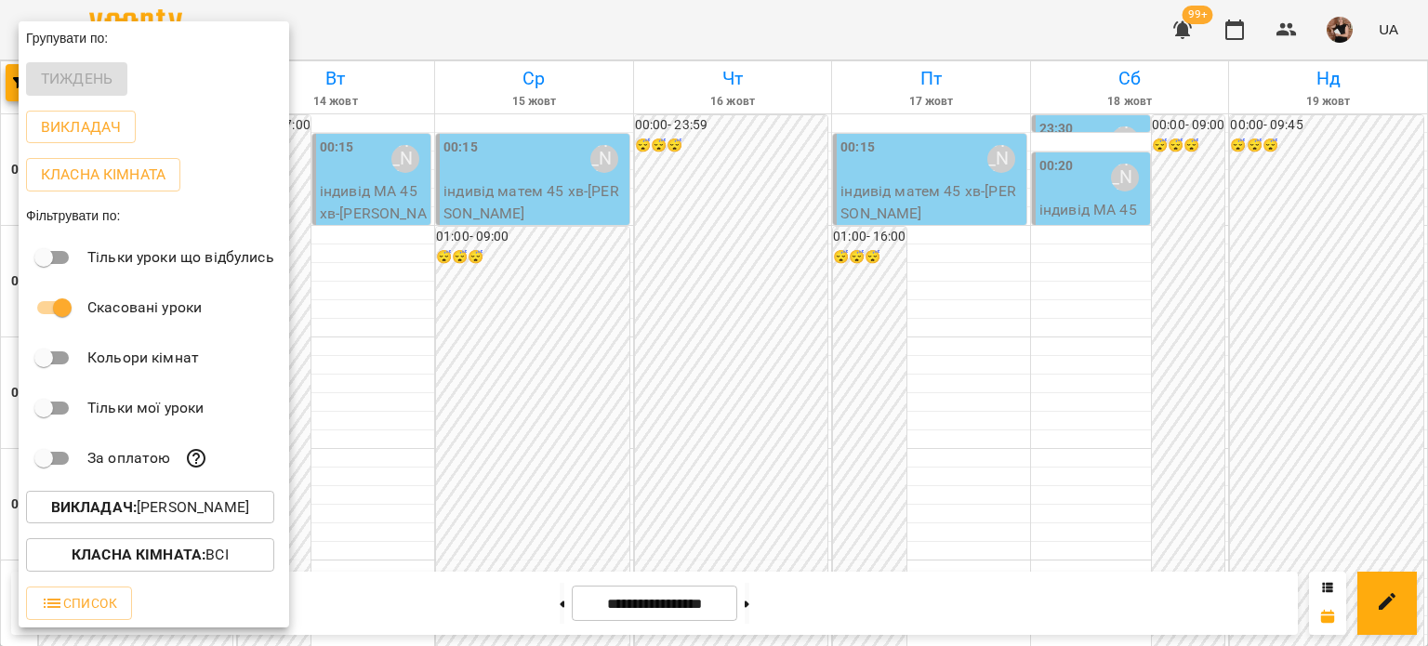
click at [126, 502] on b "Викладач :" at bounding box center [94, 507] width 86 height 18
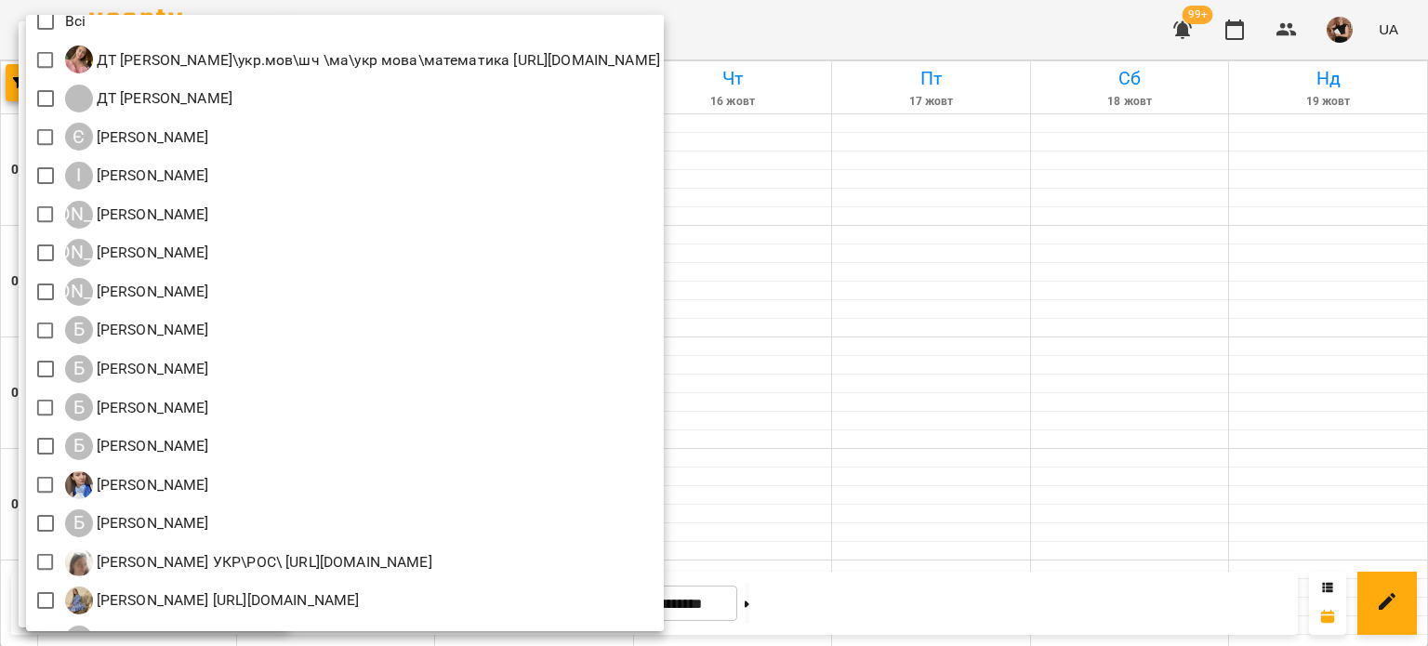
scroll to position [0, 0]
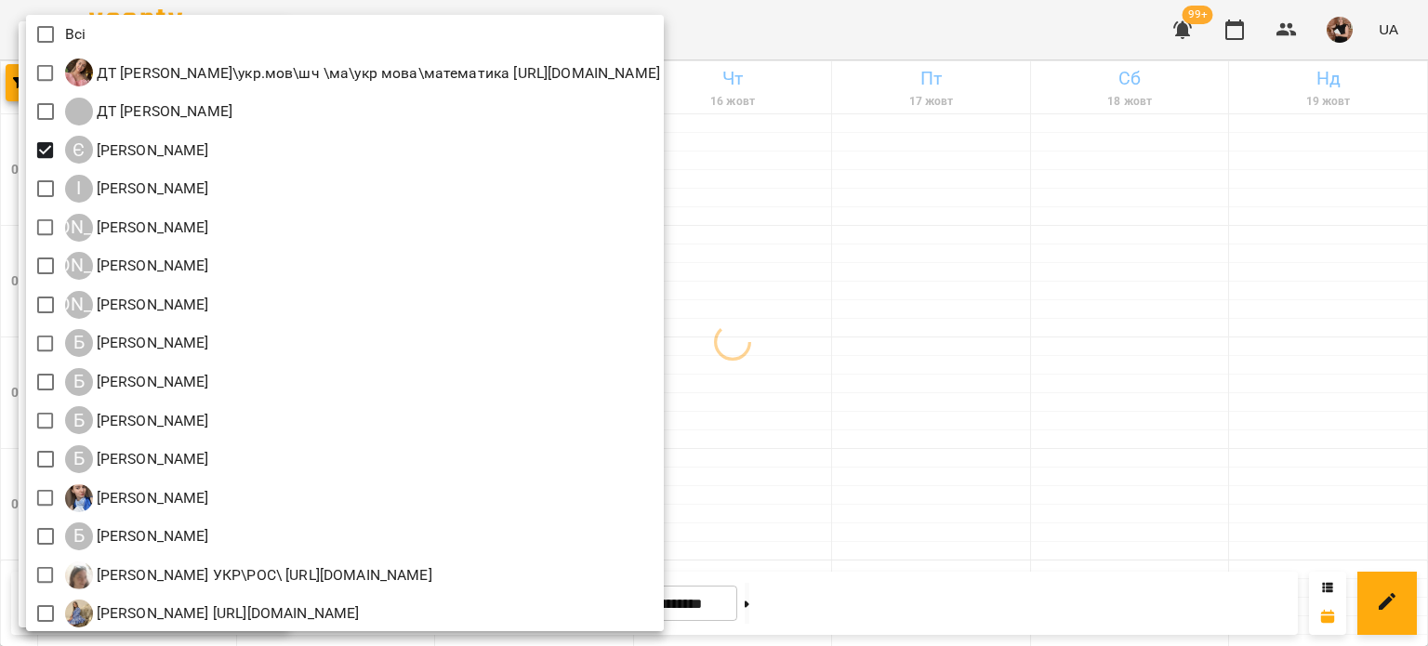
click at [926, 427] on div at bounding box center [714, 323] width 1428 height 646
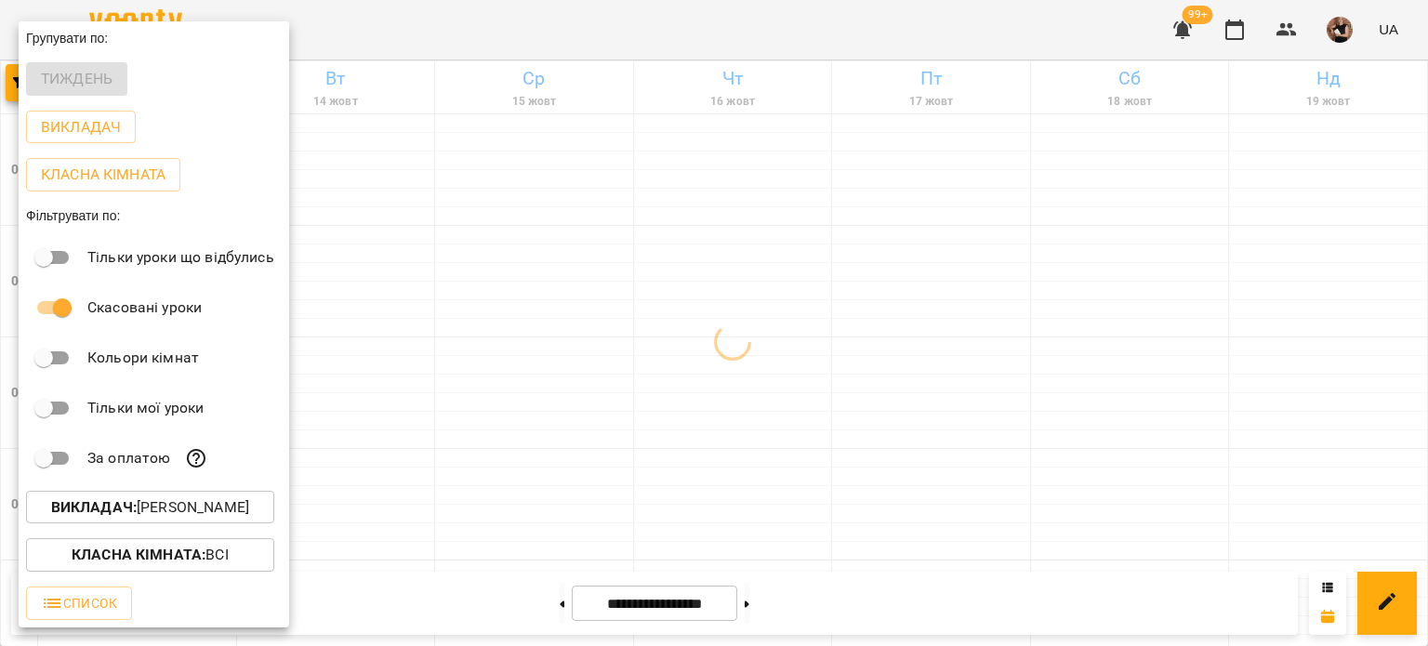
click at [926, 427] on div at bounding box center [714, 323] width 1428 height 646
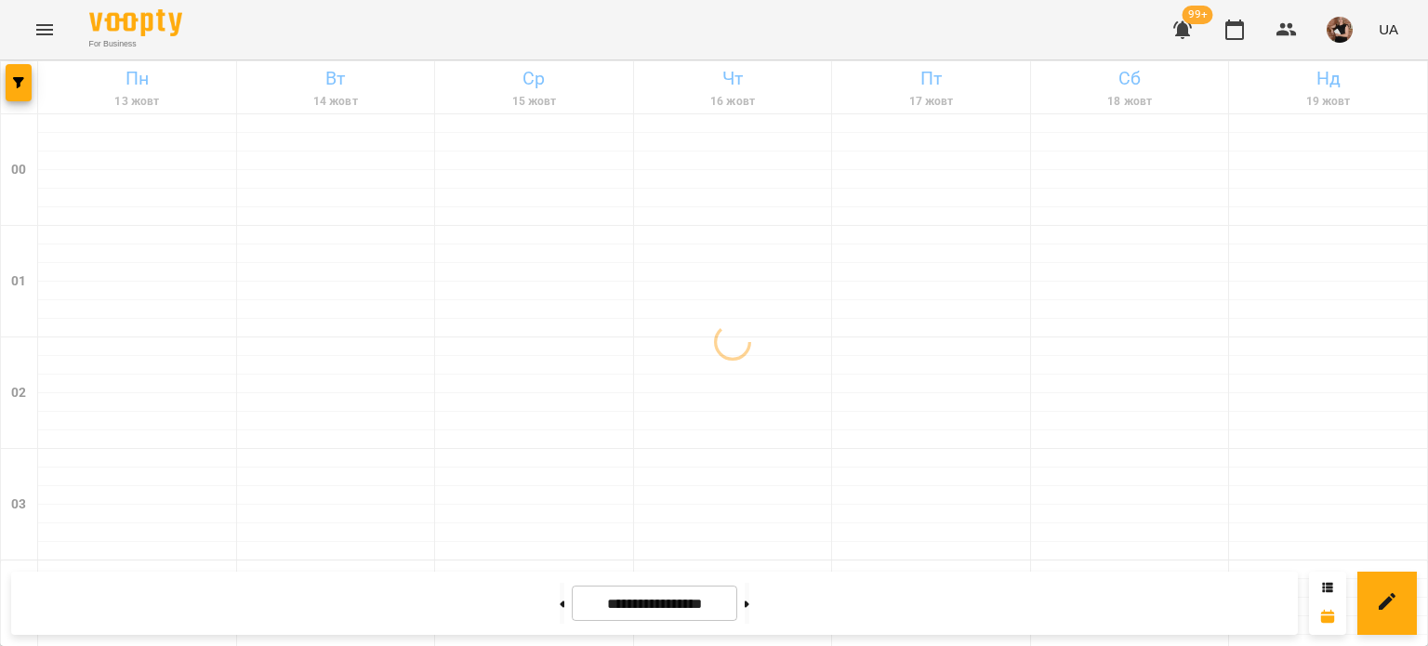
scroll to position [1763, 0]
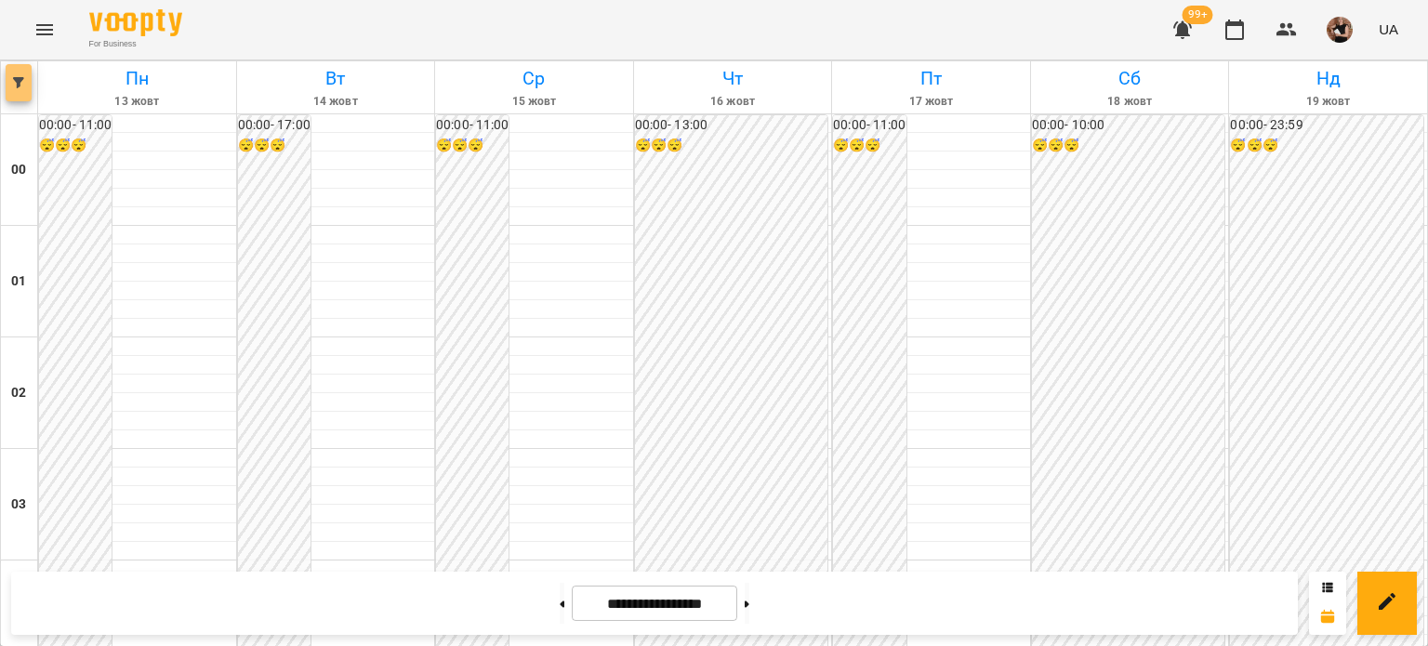
click at [15, 87] on icon "button" at bounding box center [18, 82] width 11 height 11
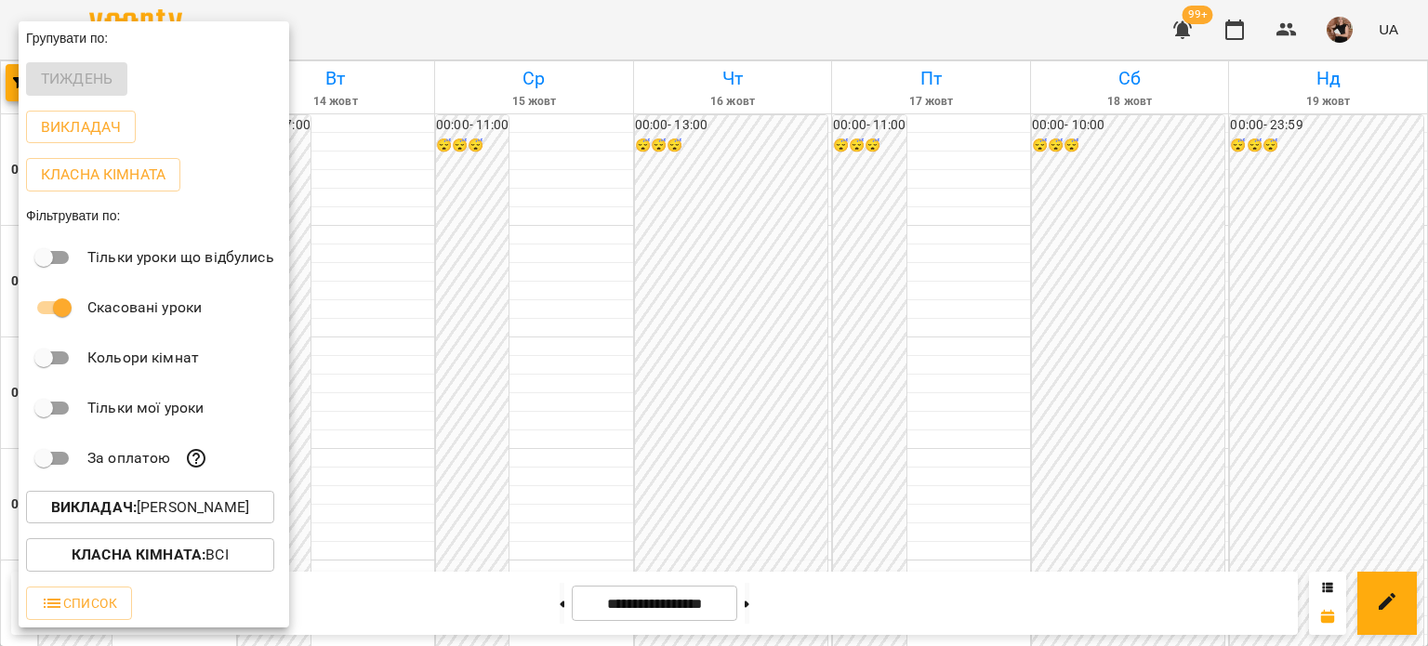
click at [131, 508] on p "Викладач : [PERSON_NAME]" at bounding box center [150, 507] width 198 height 22
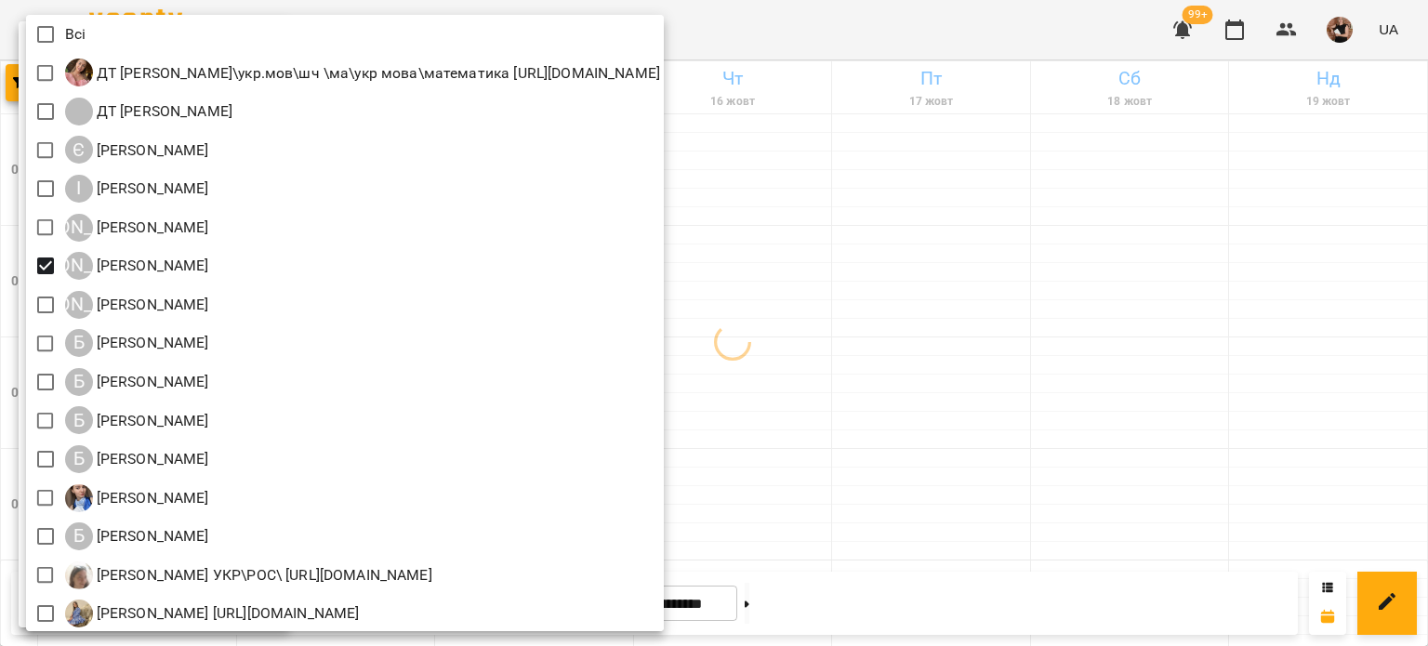
click at [1090, 396] on div at bounding box center [714, 323] width 1428 height 646
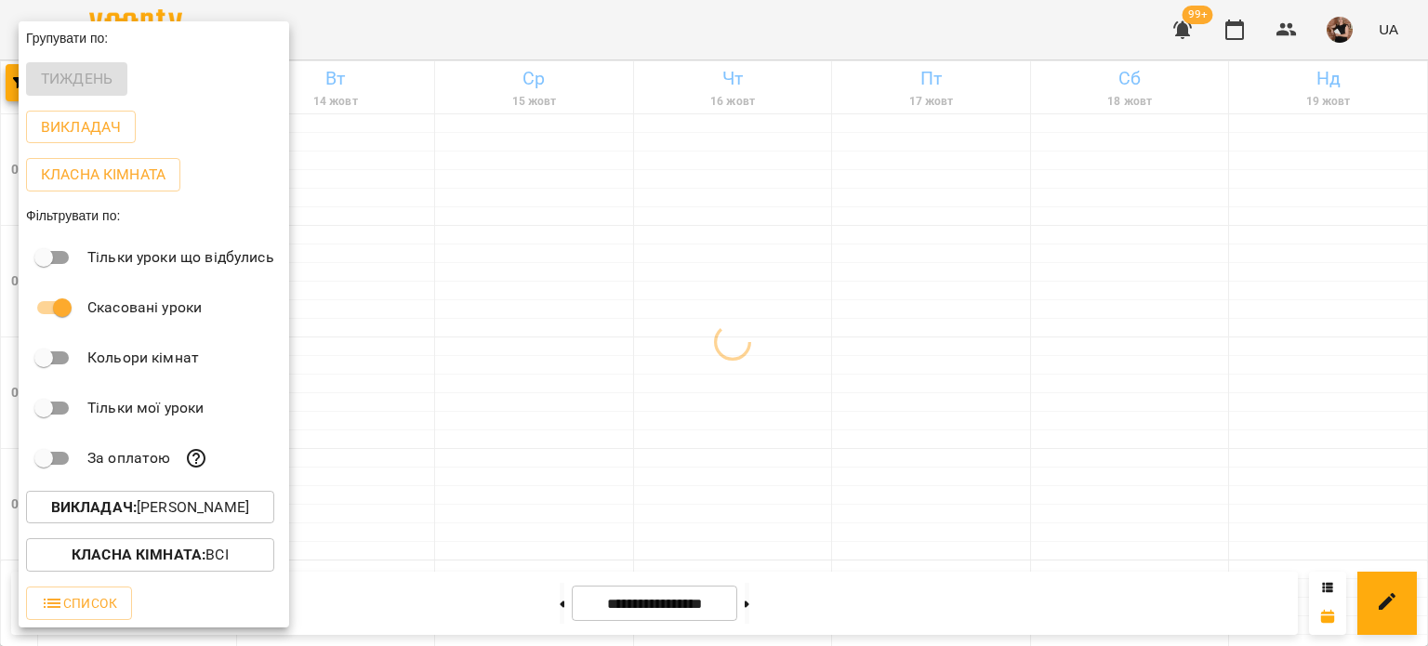
click at [935, 482] on div at bounding box center [714, 323] width 1428 height 646
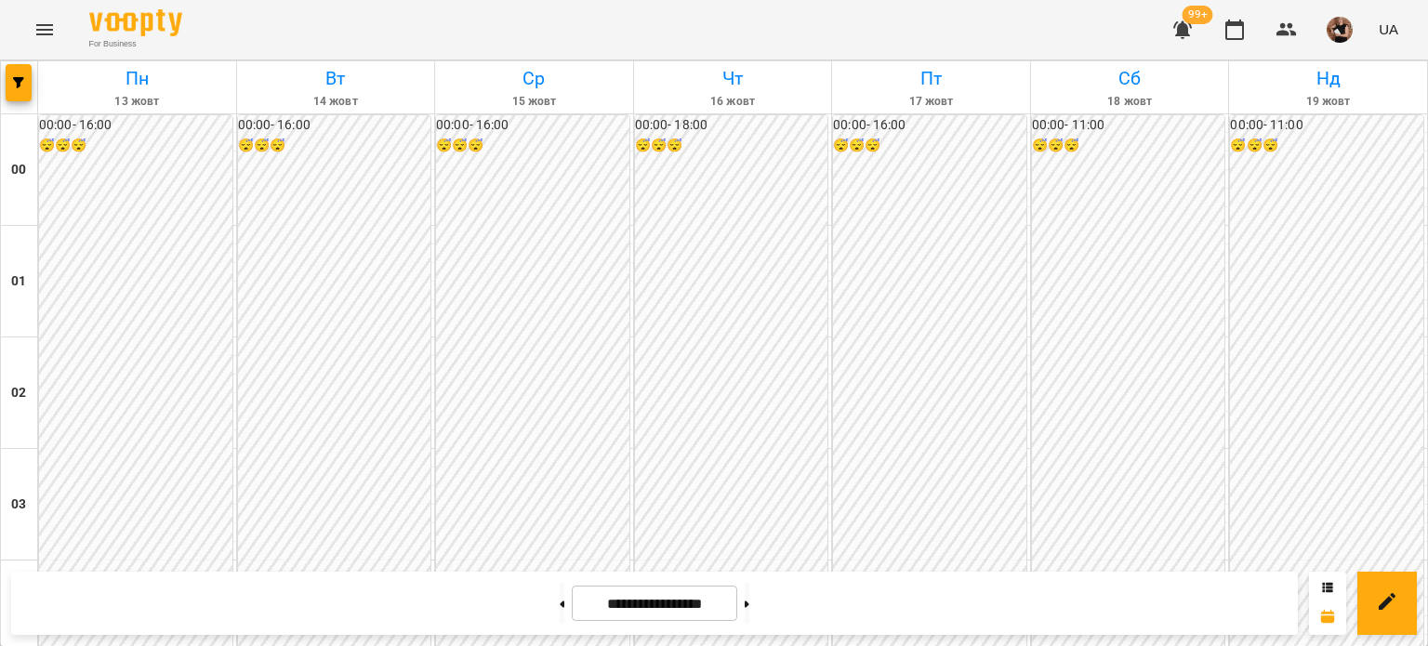
scroll to position [1577, 0]
click at [559, 608] on button at bounding box center [561, 603] width 5 height 41
click at [559, 599] on button at bounding box center [561, 603] width 5 height 41
click at [20, 71] on button "button" at bounding box center [19, 82] width 26 height 37
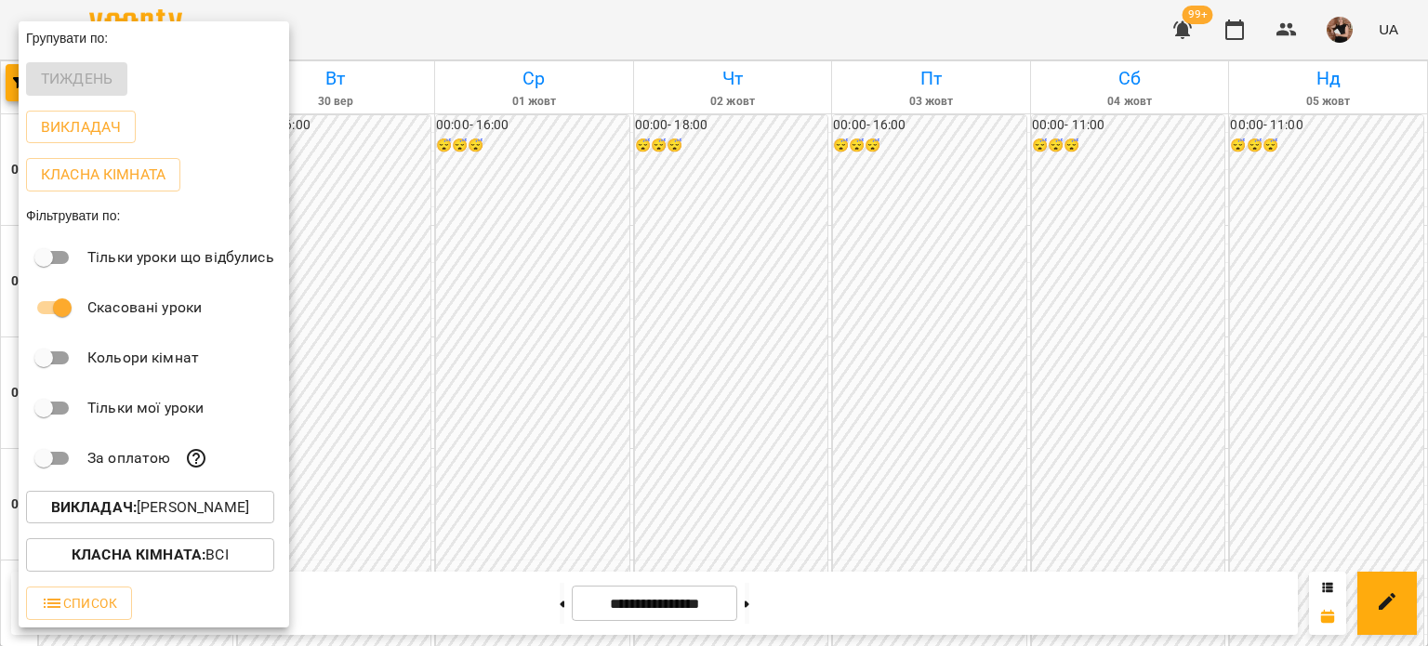
click at [123, 490] on div "Викладач : [PERSON_NAME]" at bounding box center [154, 507] width 270 height 48
click at [121, 506] on b "Викладач :" at bounding box center [94, 507] width 86 height 18
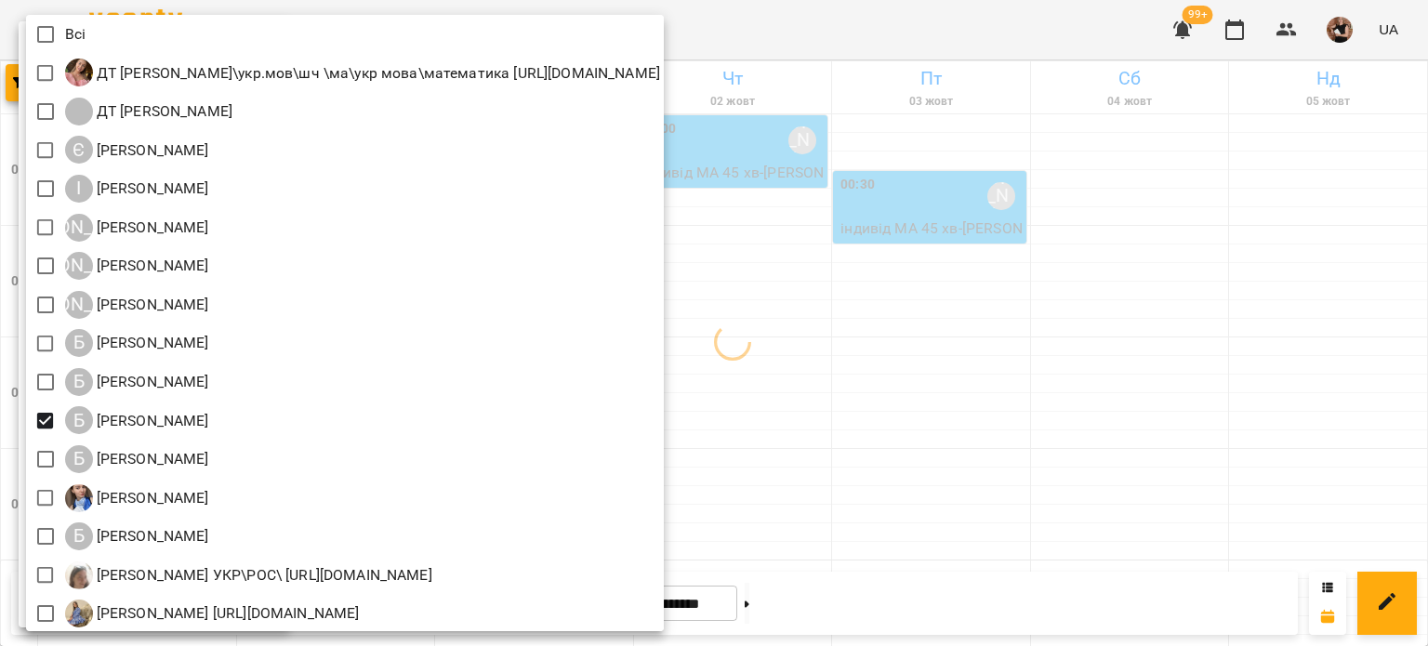
click at [972, 412] on div at bounding box center [714, 323] width 1428 height 646
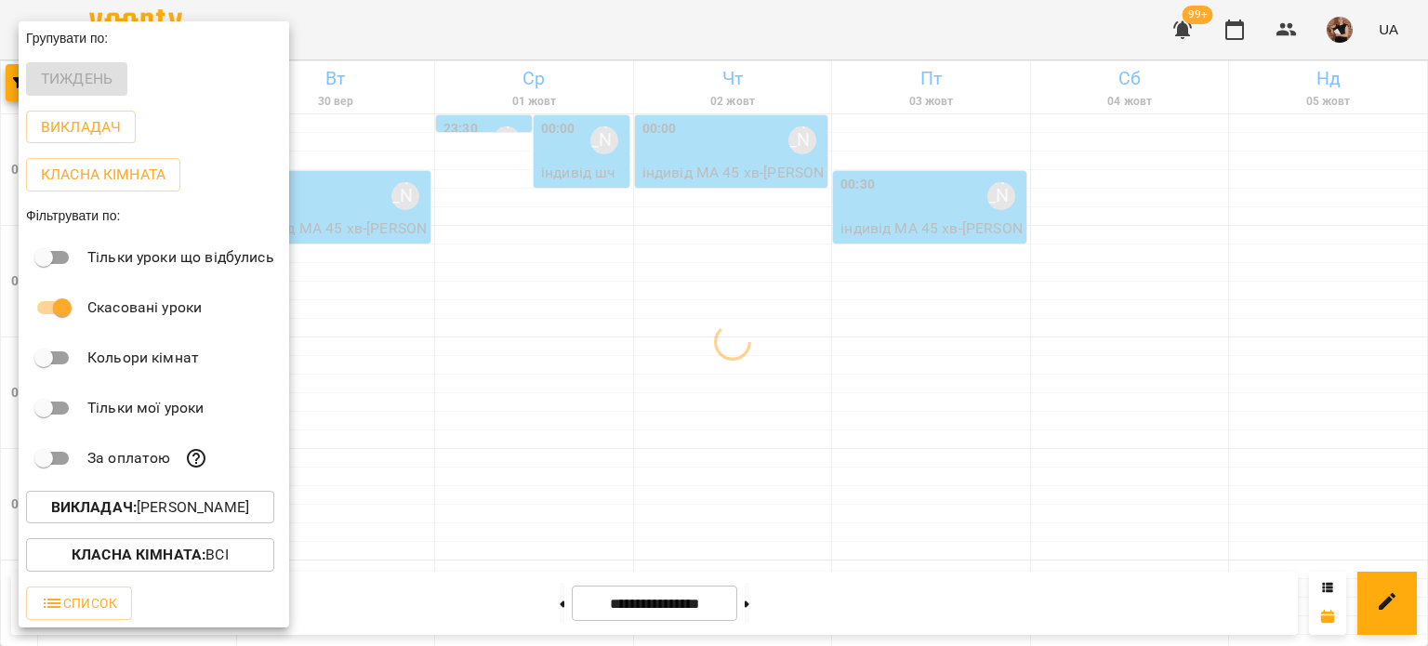
click at [967, 413] on div at bounding box center [714, 323] width 1428 height 646
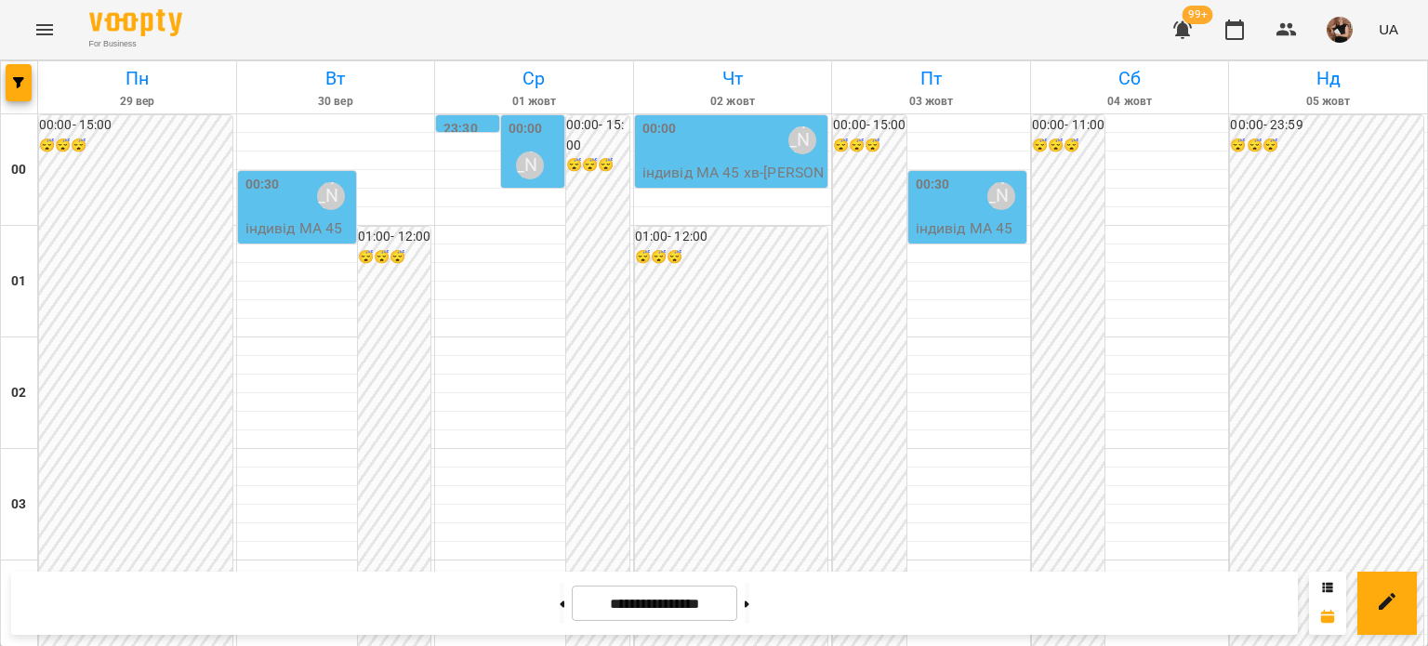
scroll to position [1670, 0]
click at [6, 74] on button "button" at bounding box center [19, 82] width 26 height 37
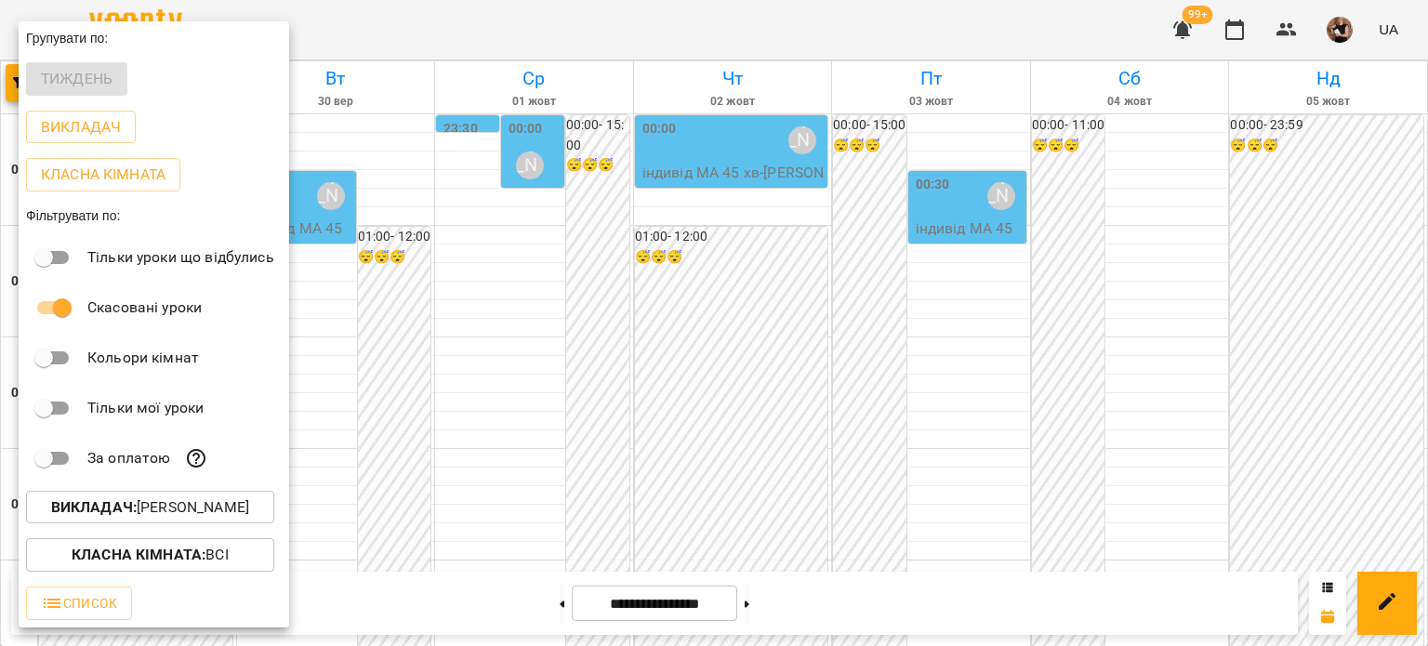
click at [137, 506] on b "Викладач :" at bounding box center [94, 507] width 86 height 18
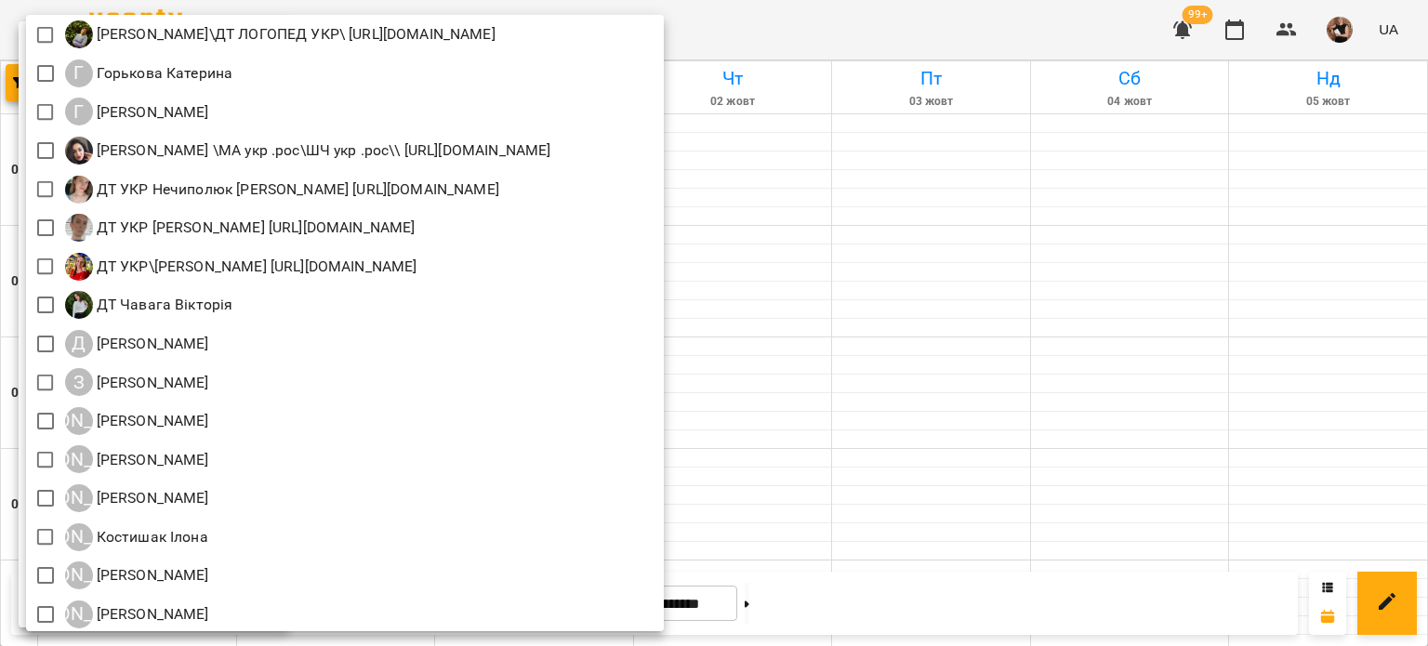
scroll to position [929, 0]
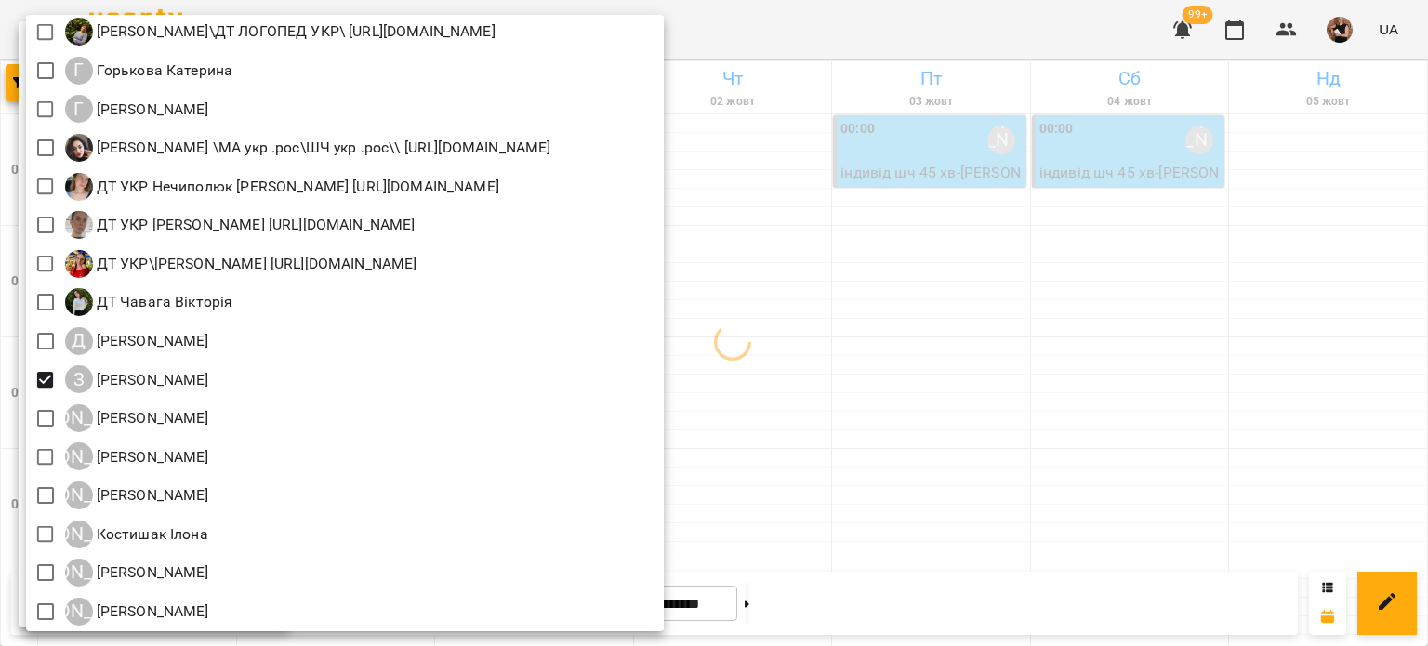
click at [954, 238] on div at bounding box center [714, 323] width 1428 height 646
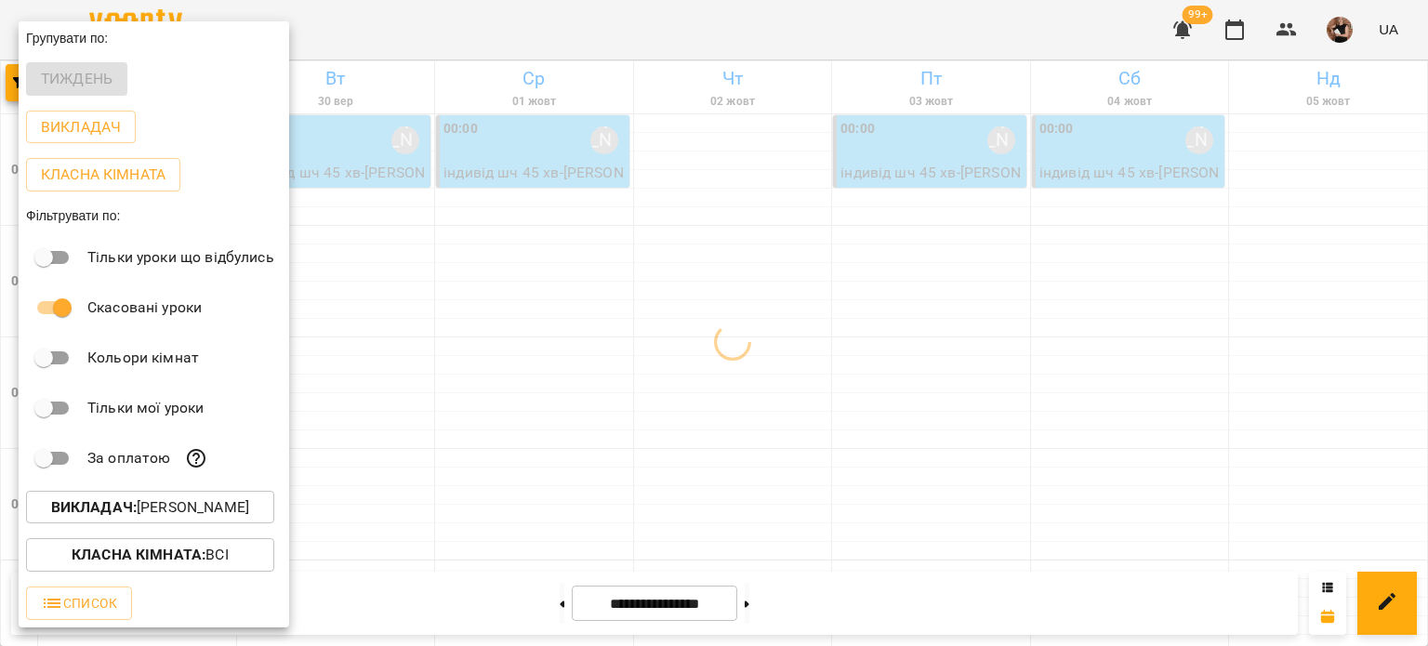
click at [954, 238] on div "Всі ДТ [PERSON_NAME]\укр.мов\шч \ма\укр мова\математика [URL][DOMAIN_NAME] ДТ […" at bounding box center [714, 323] width 1428 height 646
click at [817, 178] on div at bounding box center [714, 323] width 1428 height 646
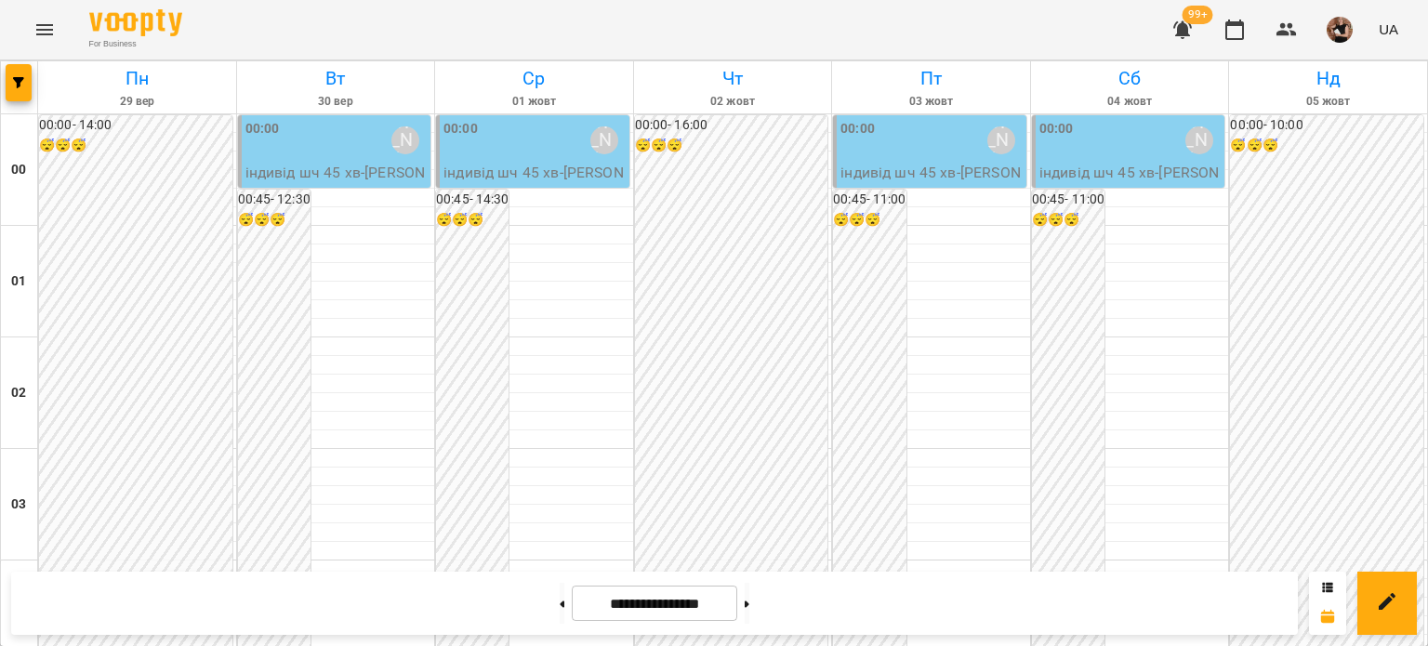
scroll to position [1856, 0]
click at [13, 83] on icon "button" at bounding box center [18, 82] width 11 height 11
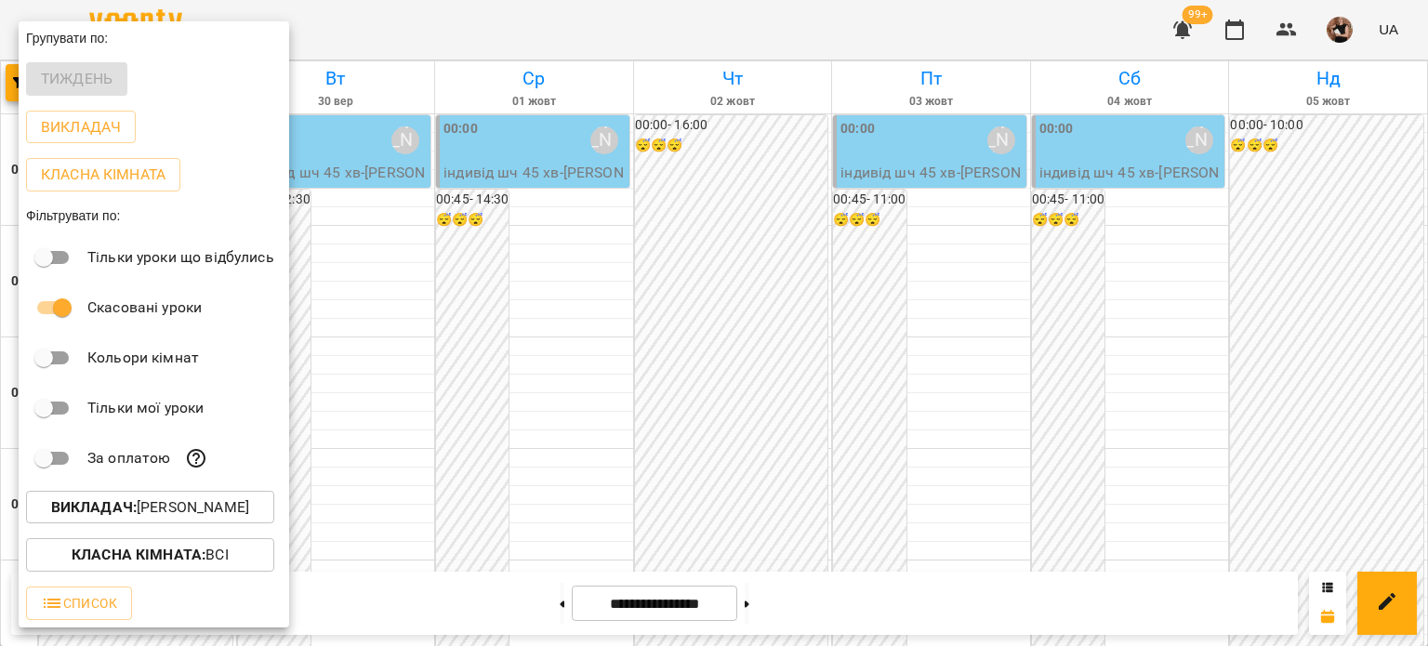
click at [121, 503] on b "Викладач :" at bounding box center [94, 507] width 86 height 18
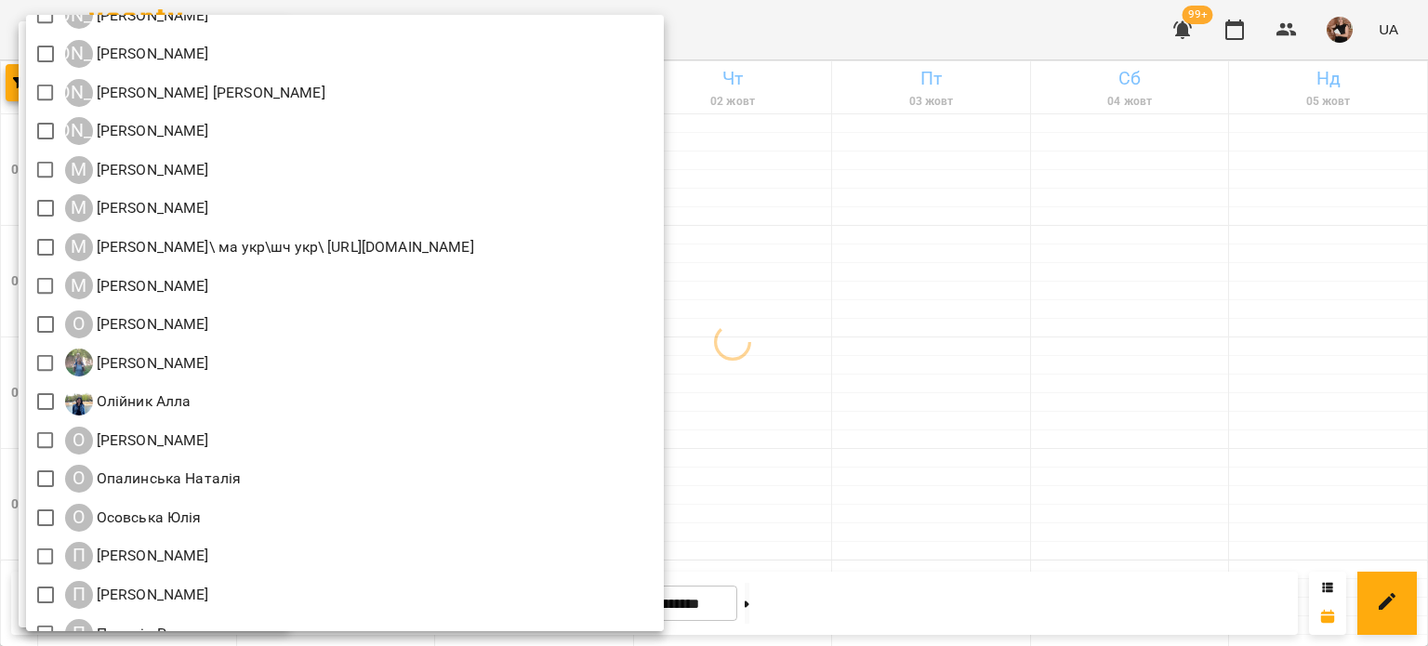
scroll to position [1673, 0]
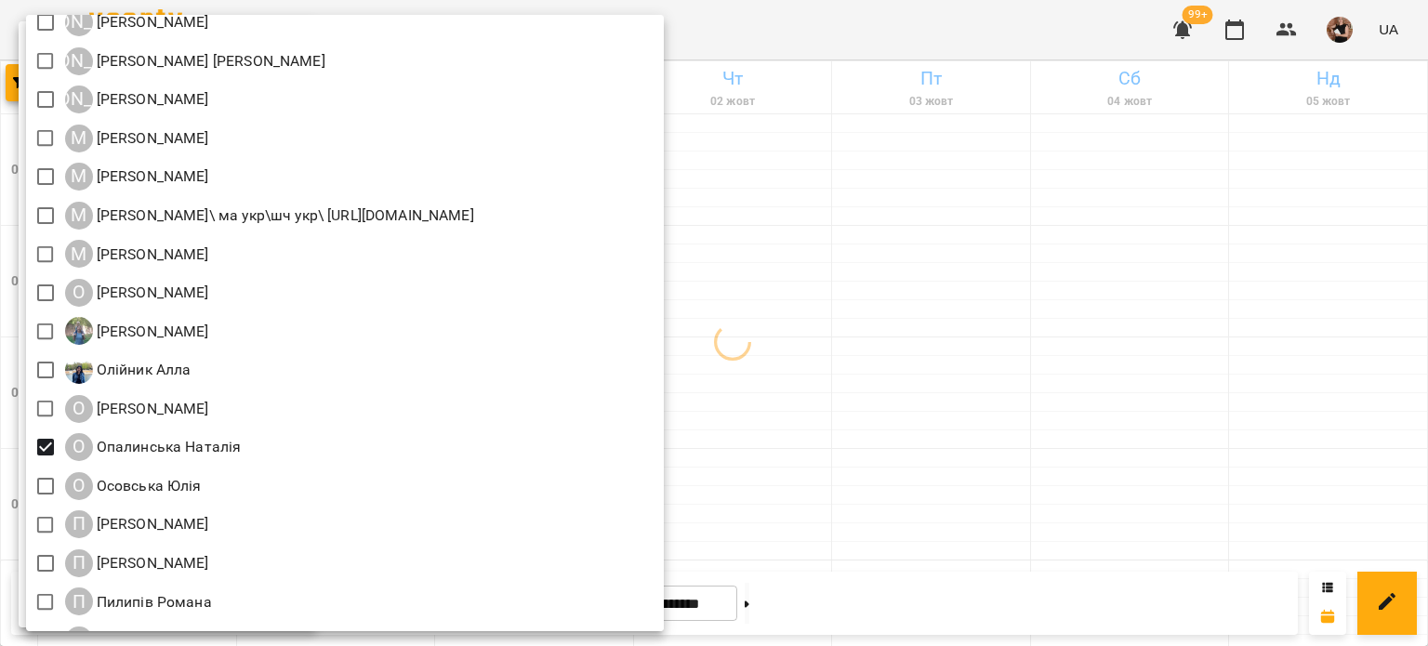
click at [929, 290] on div at bounding box center [714, 323] width 1428 height 646
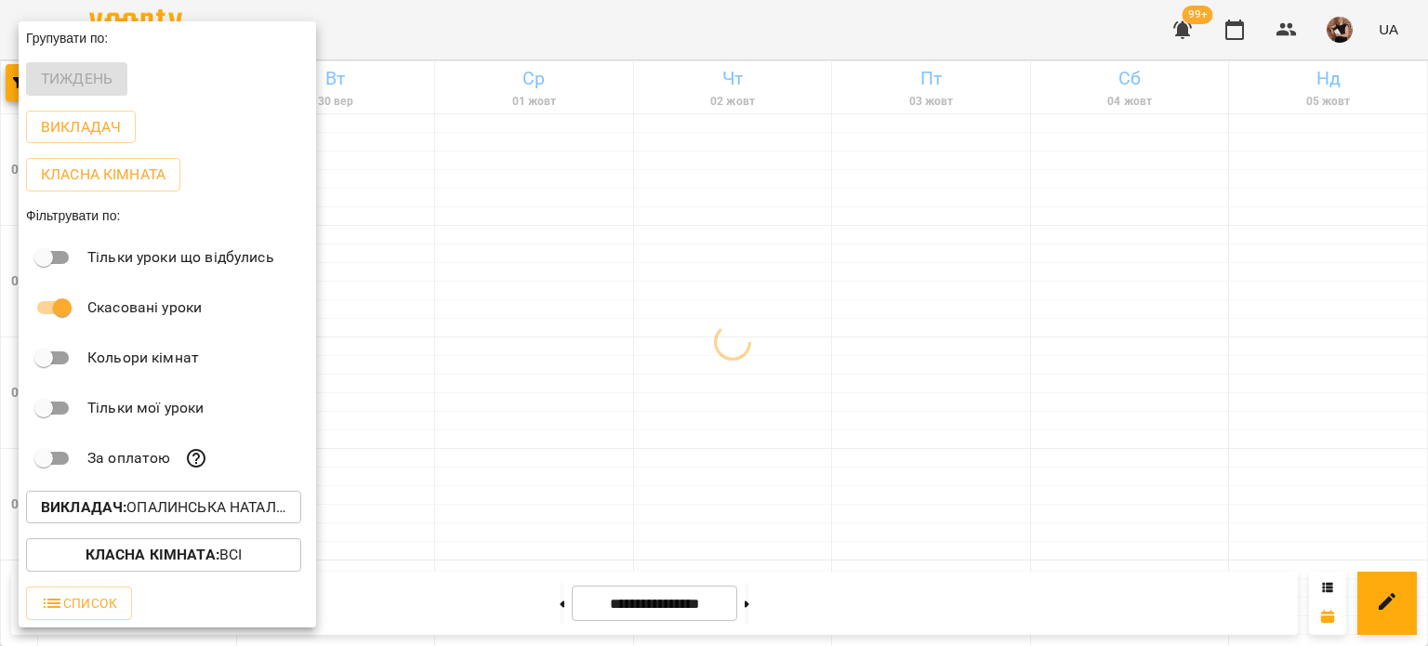
click at [1341, 312] on div at bounding box center [714, 323] width 1428 height 646
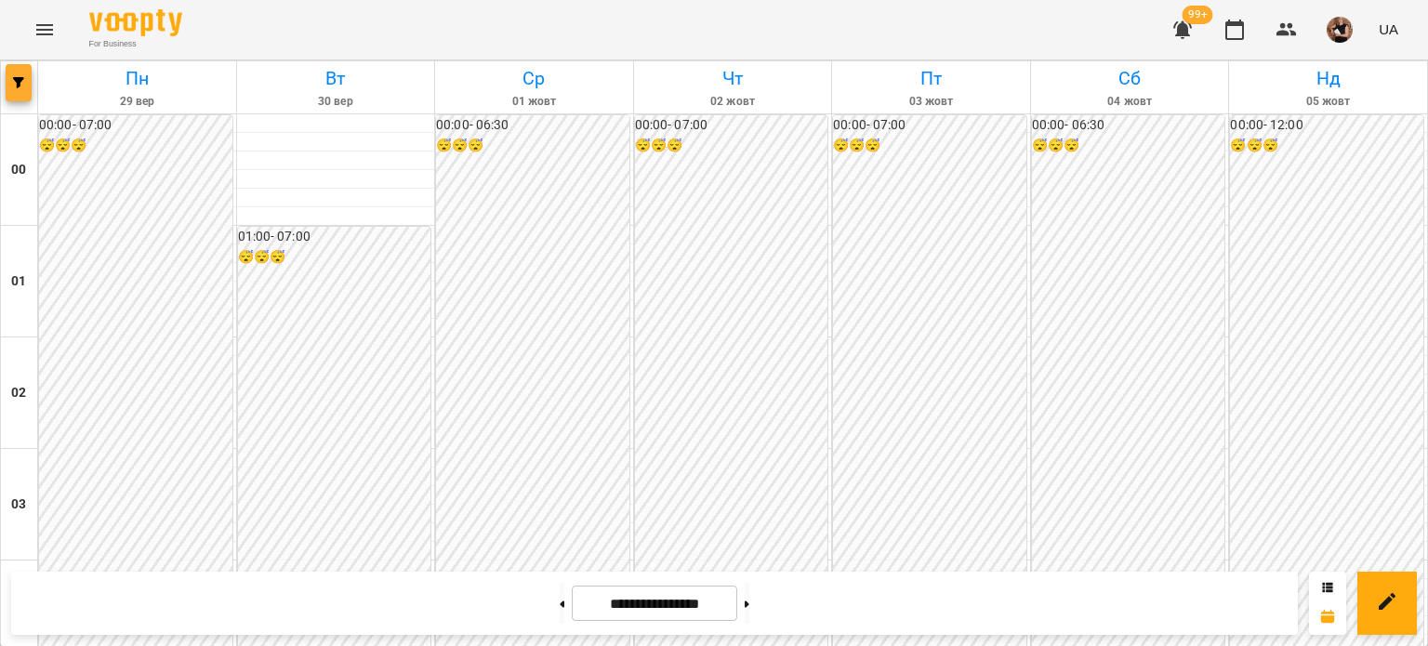
click at [28, 86] on span "button" at bounding box center [19, 82] width 26 height 11
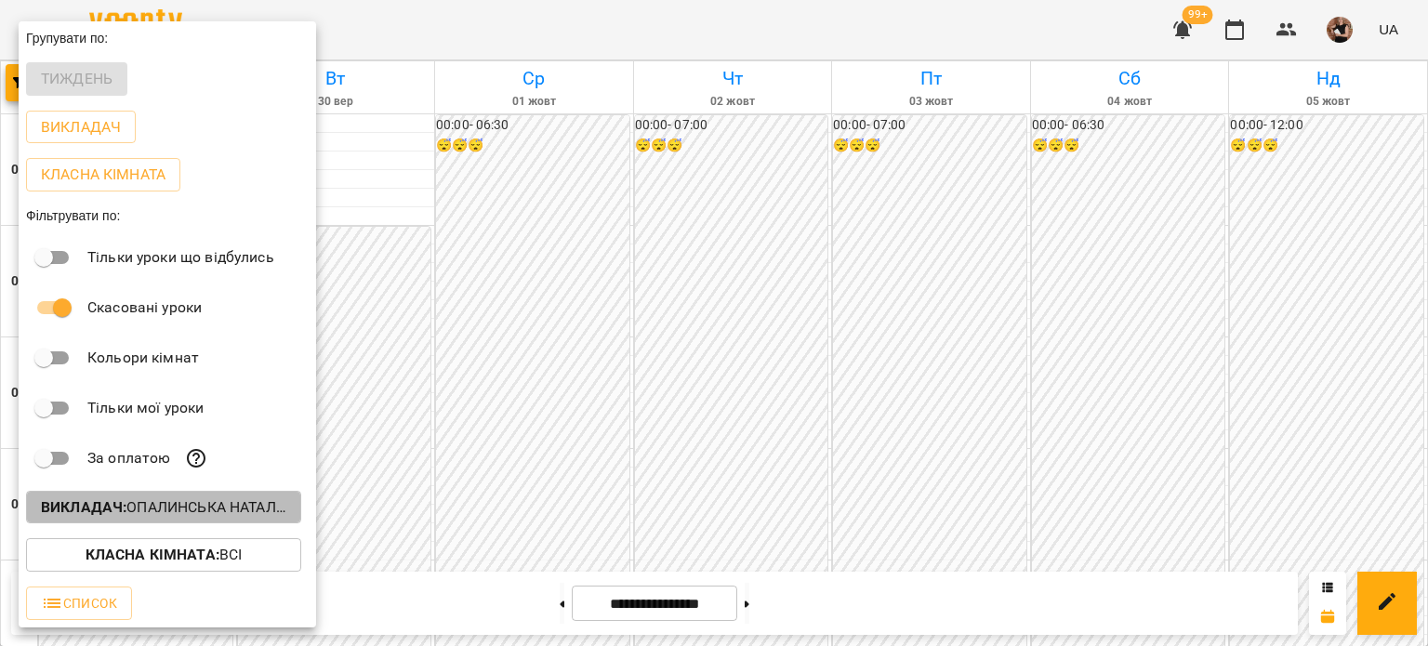
click at [179, 514] on p "Викладач : [PERSON_NAME]" at bounding box center [163, 507] width 245 height 22
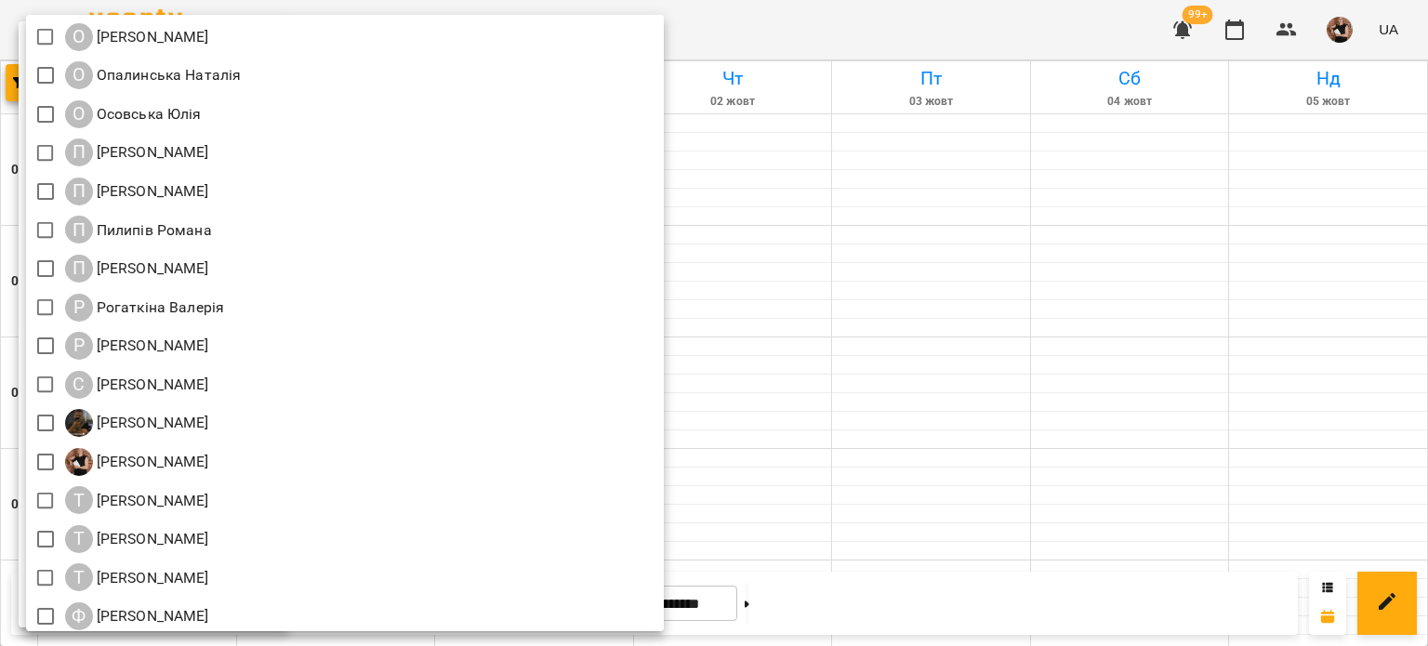
scroll to position [2207, 0]
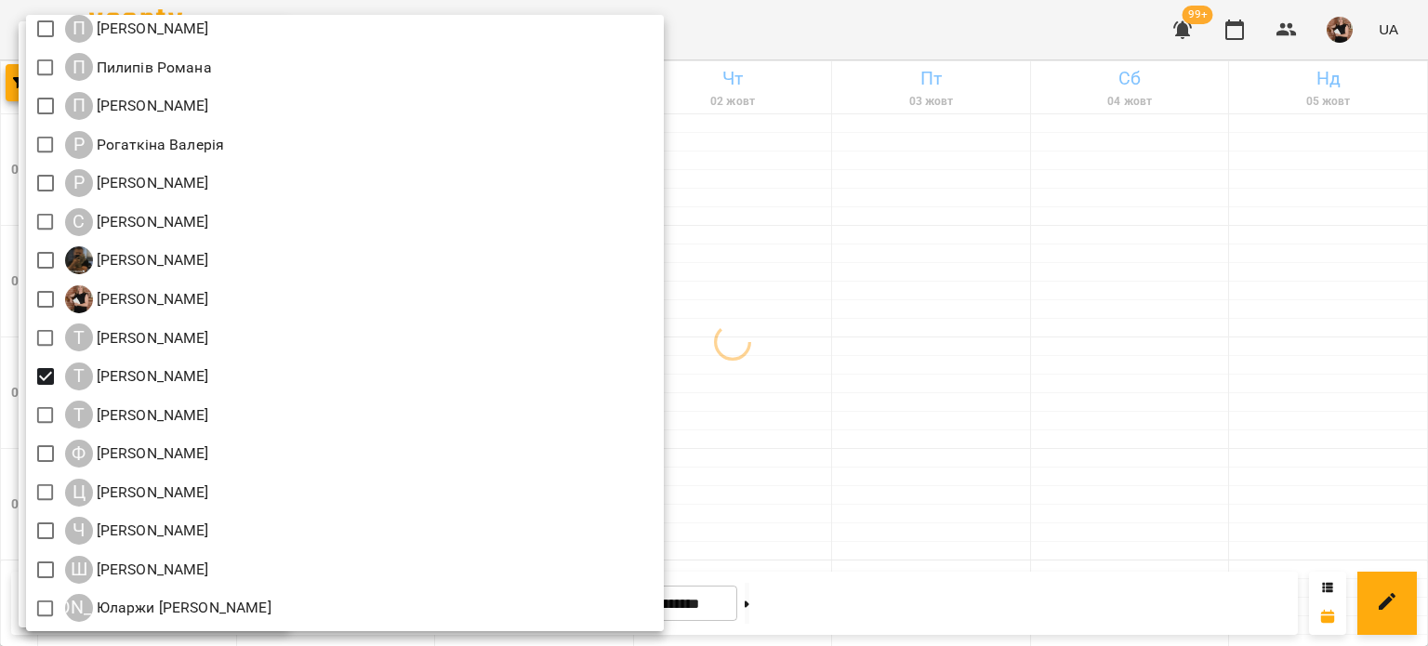
click at [1152, 534] on div at bounding box center [714, 323] width 1428 height 646
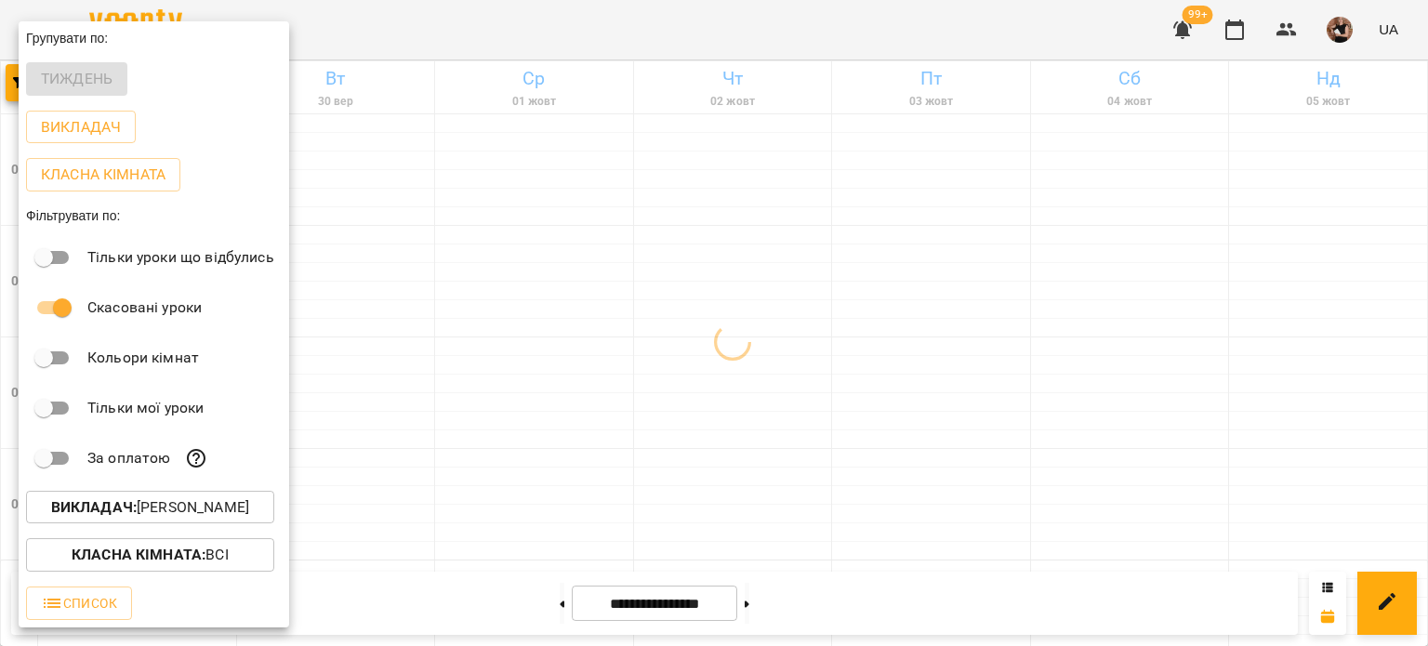
click at [1156, 546] on div at bounding box center [714, 323] width 1428 height 646
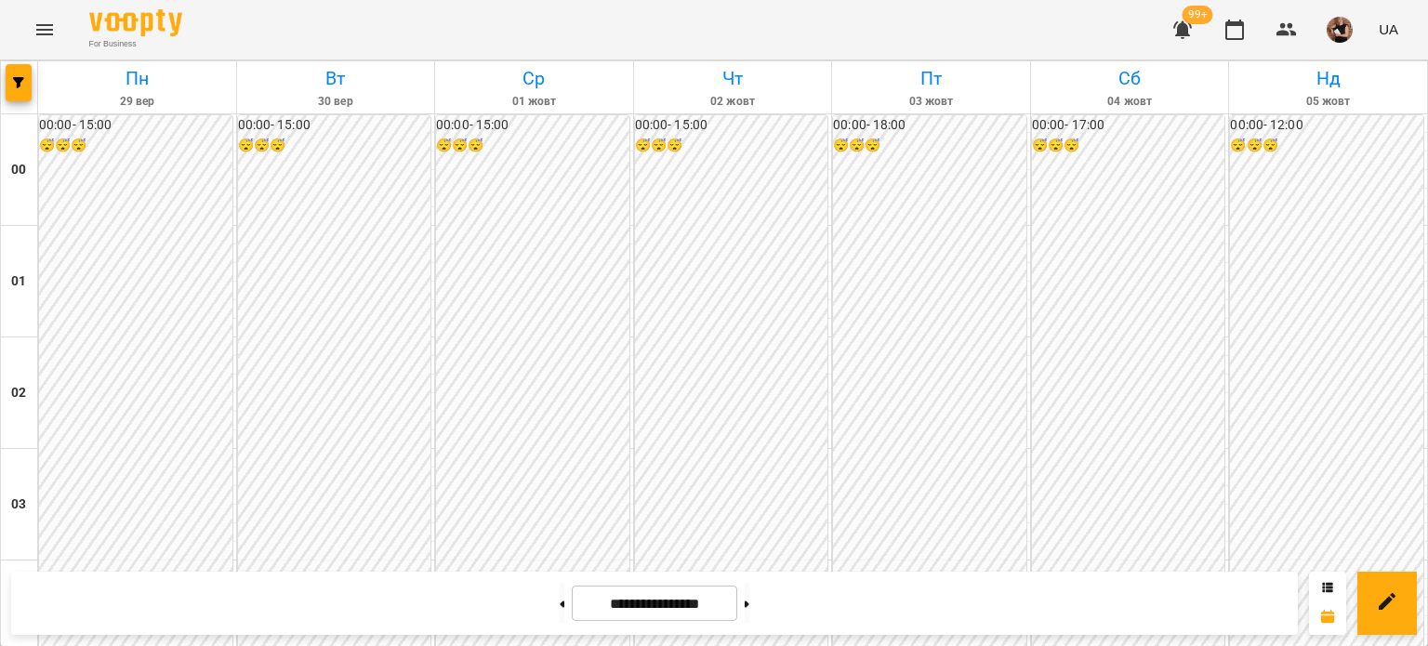
scroll to position [1856, 0]
click at [11, 75] on button "button" at bounding box center [19, 82] width 26 height 37
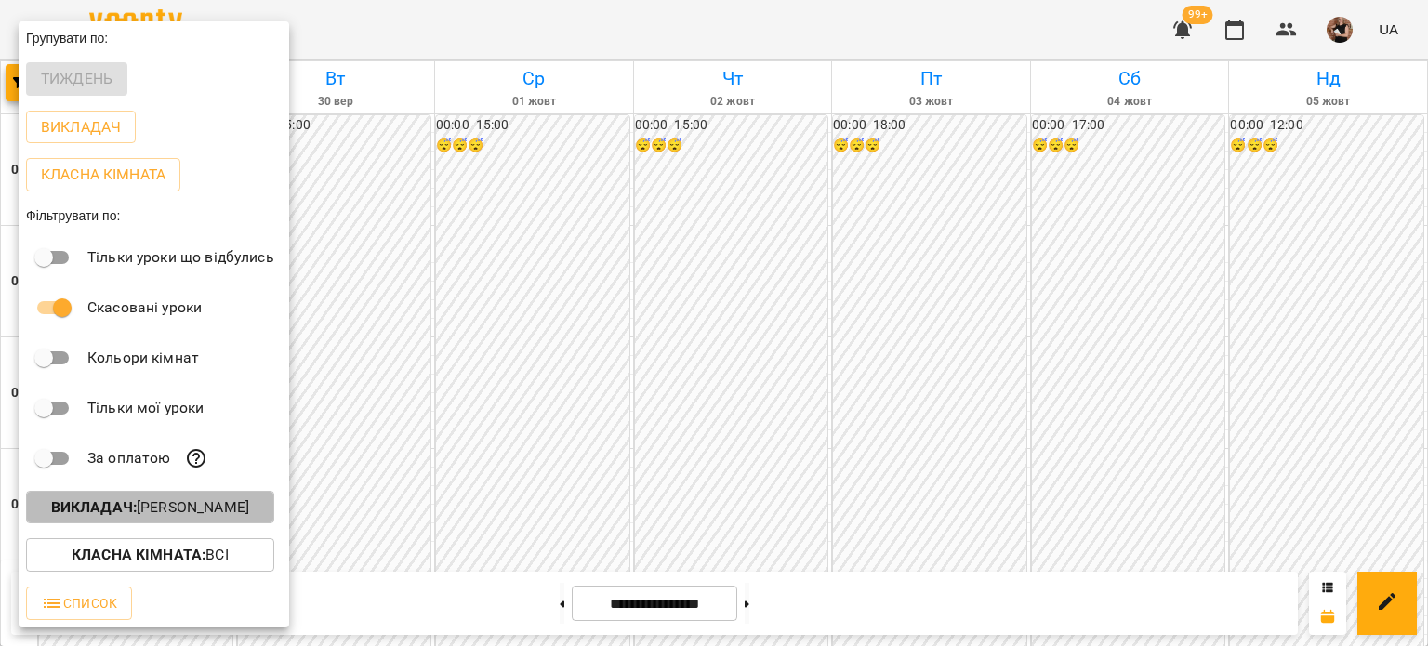
click at [193, 504] on p "Викладач : [PERSON_NAME]" at bounding box center [150, 507] width 198 height 22
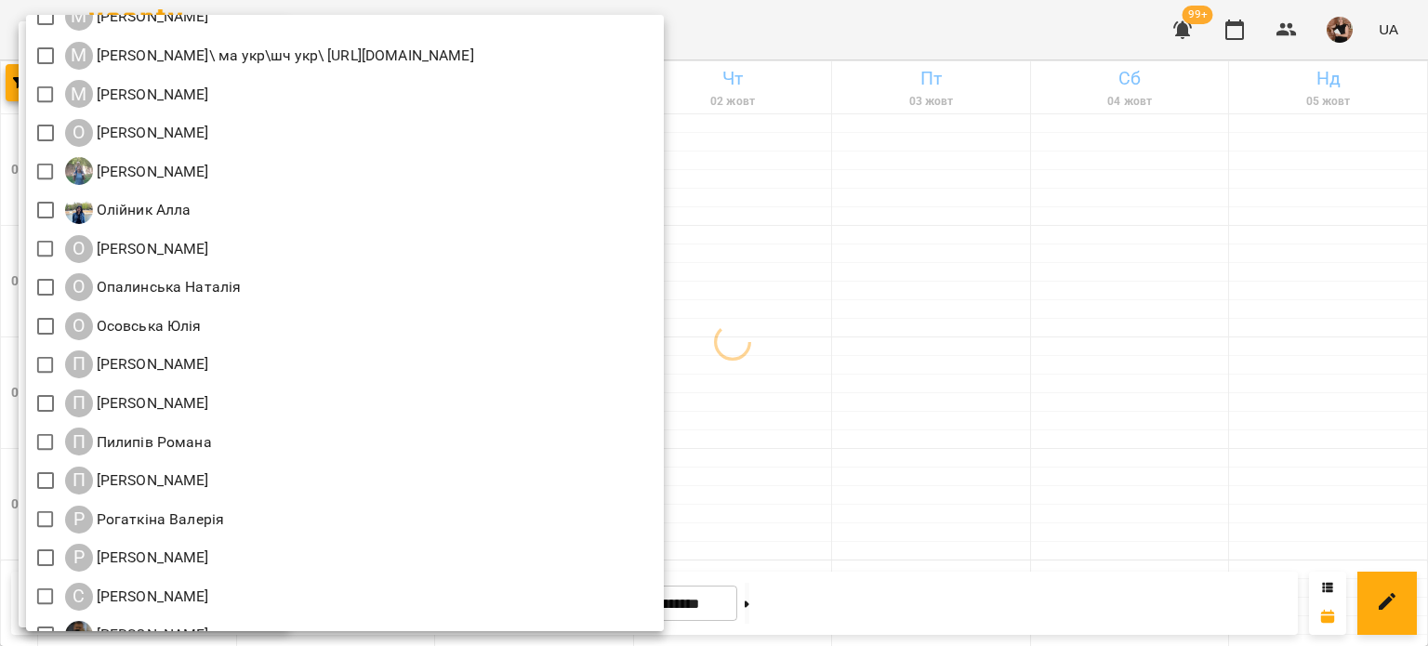
scroll to position [1743, 0]
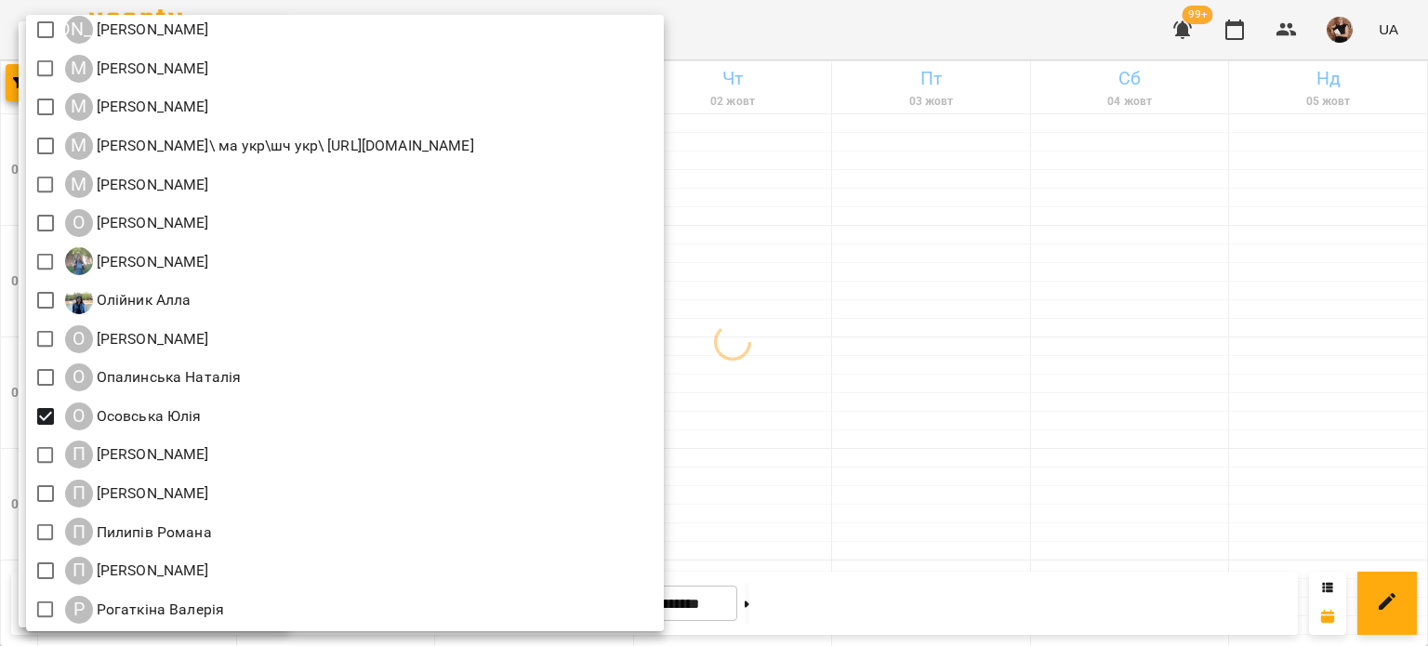
click at [896, 337] on div at bounding box center [714, 323] width 1428 height 646
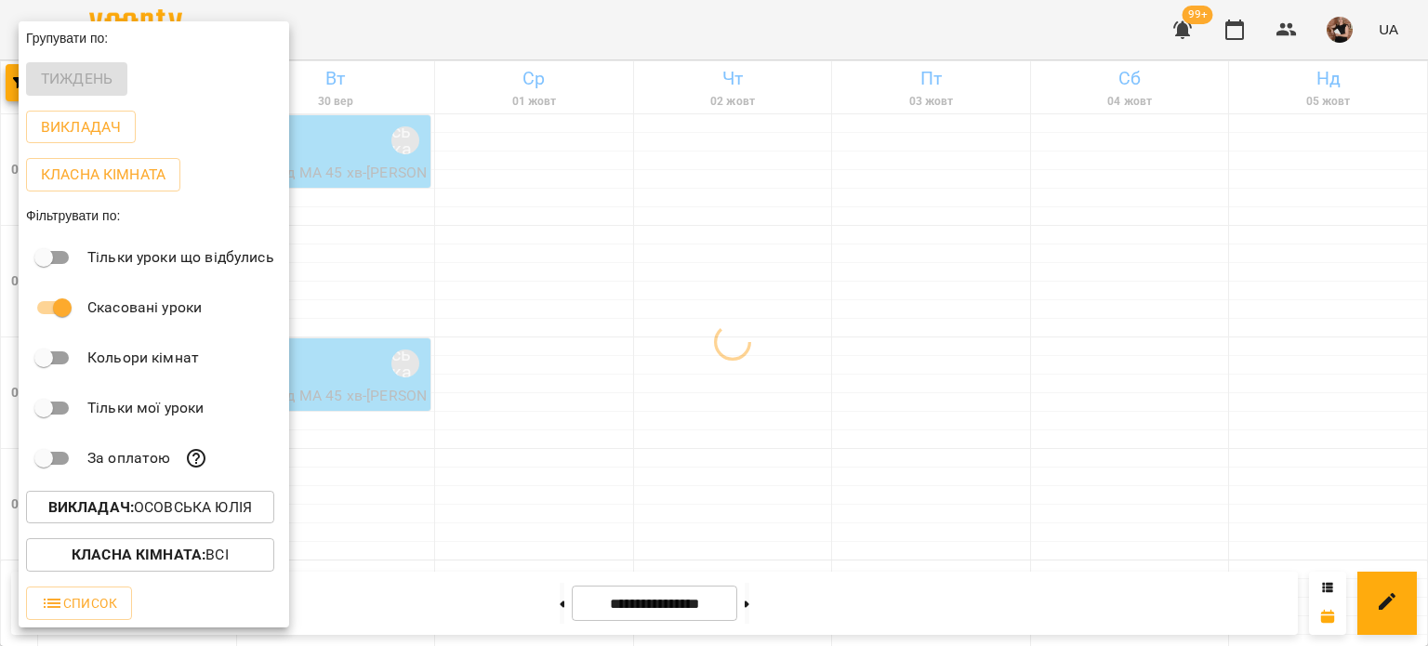
click at [1015, 338] on div at bounding box center [714, 323] width 1428 height 646
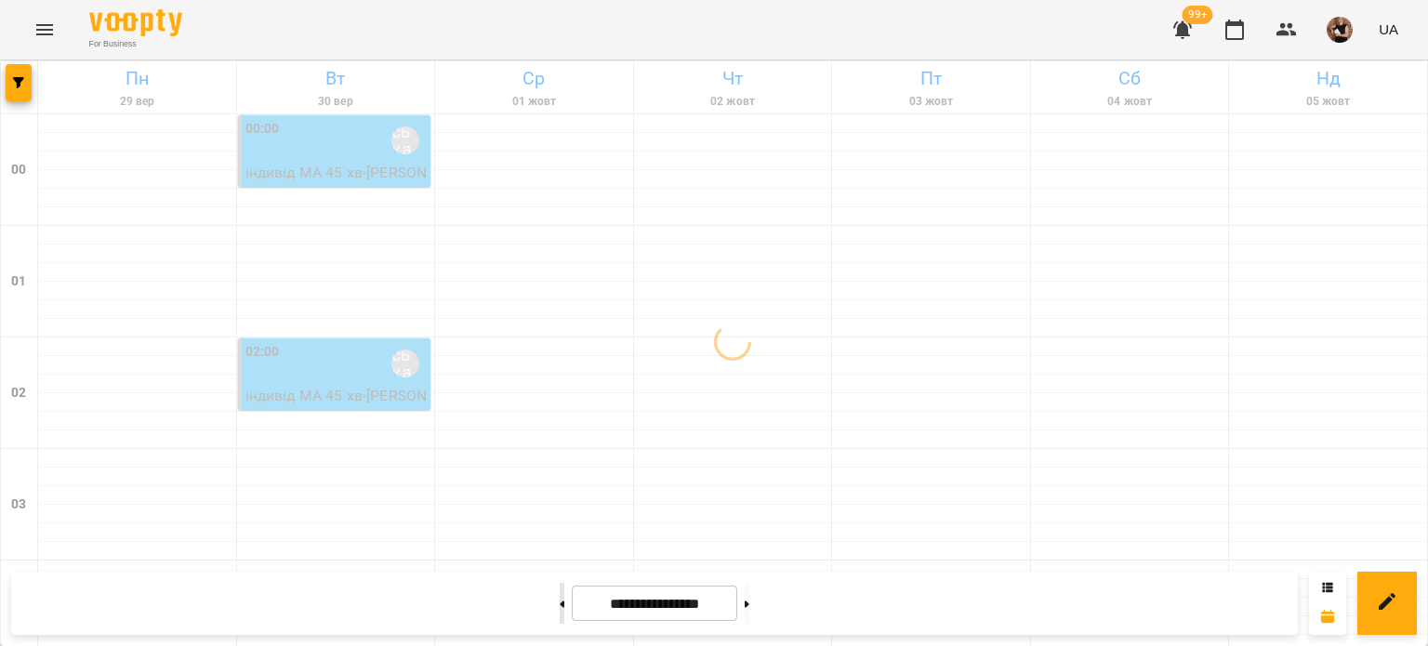
click at [559, 606] on button at bounding box center [561, 603] width 5 height 41
type input "**********"
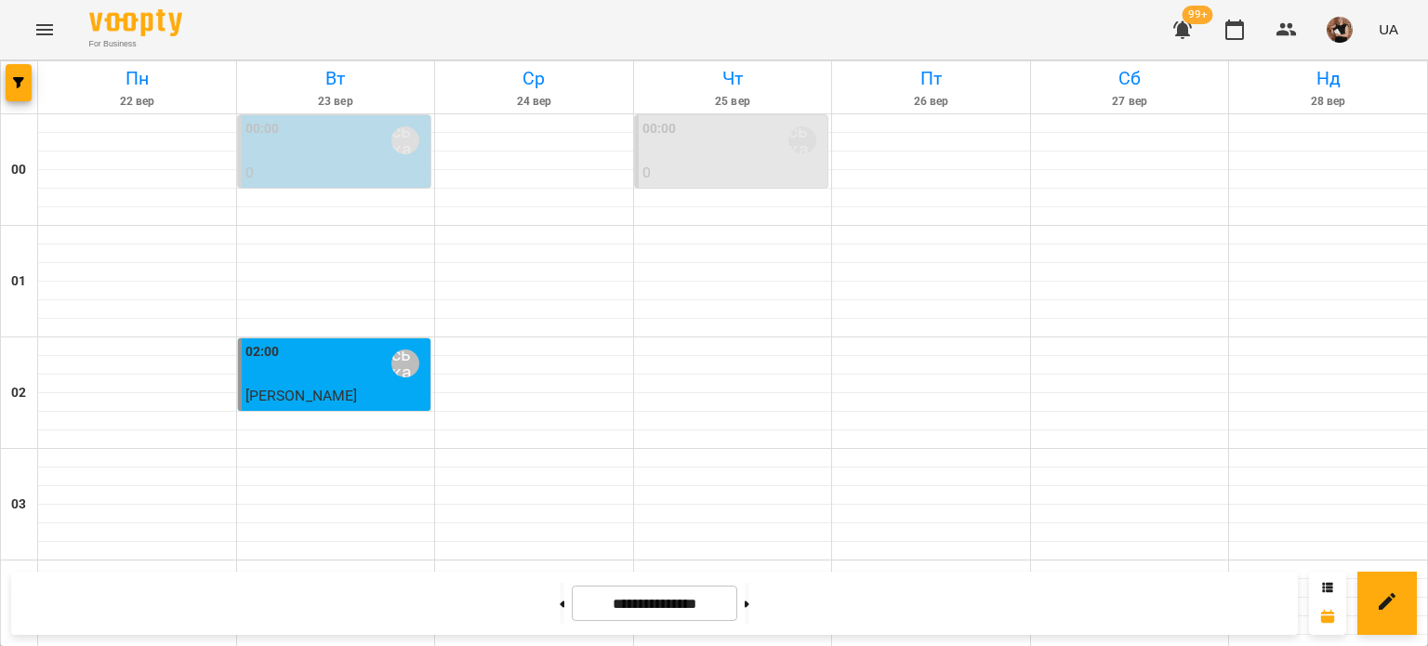
scroll to position [0, 0]
click at [401, 155] on div "Осовська Юлія" at bounding box center [405, 140] width 43 height 43
